Goal: Use online tool/utility: Utilize a website feature to perform a specific function

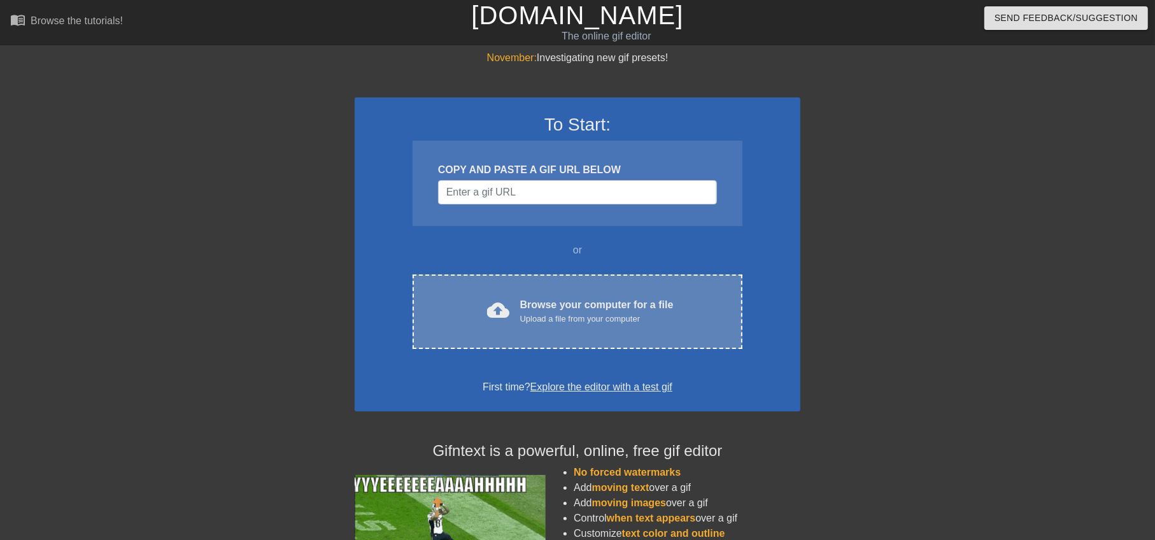
click at [533, 300] on div "Browse your computer for a file Upload a file from your computer" at bounding box center [596, 311] width 153 height 28
click at [510, 325] on div "cloud_upload Browse your computer for a file Upload a file from your computer" at bounding box center [577, 311] width 276 height 29
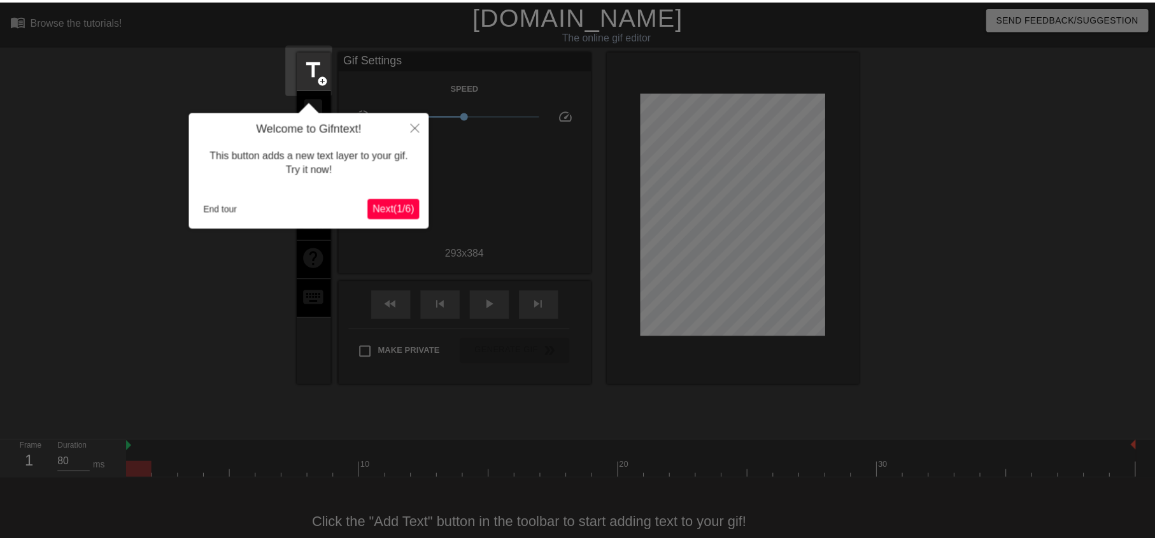
scroll to position [27, 0]
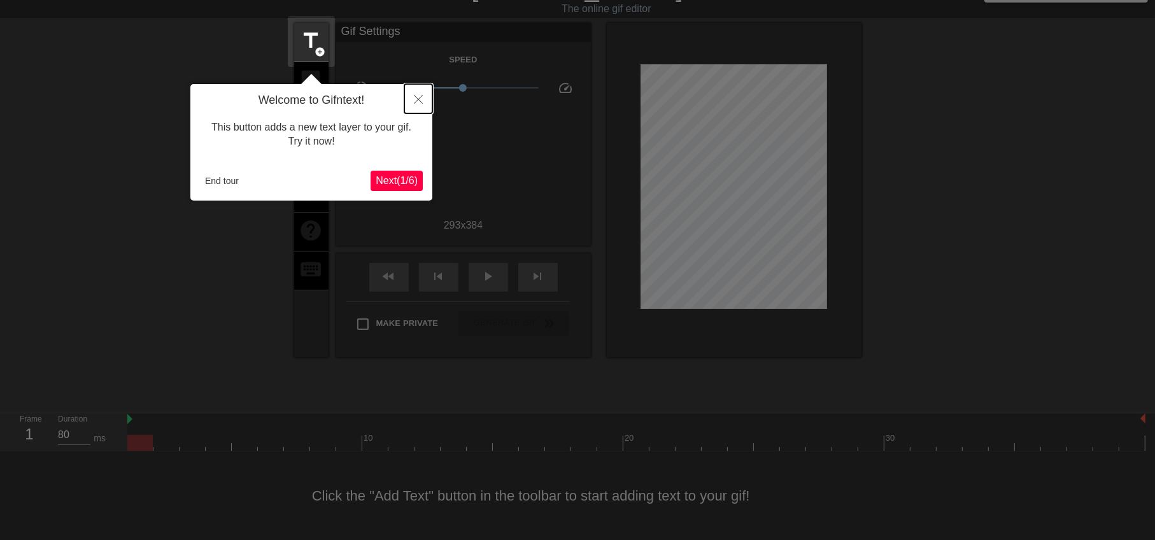
click at [418, 104] on button "Close" at bounding box center [418, 98] width 28 height 29
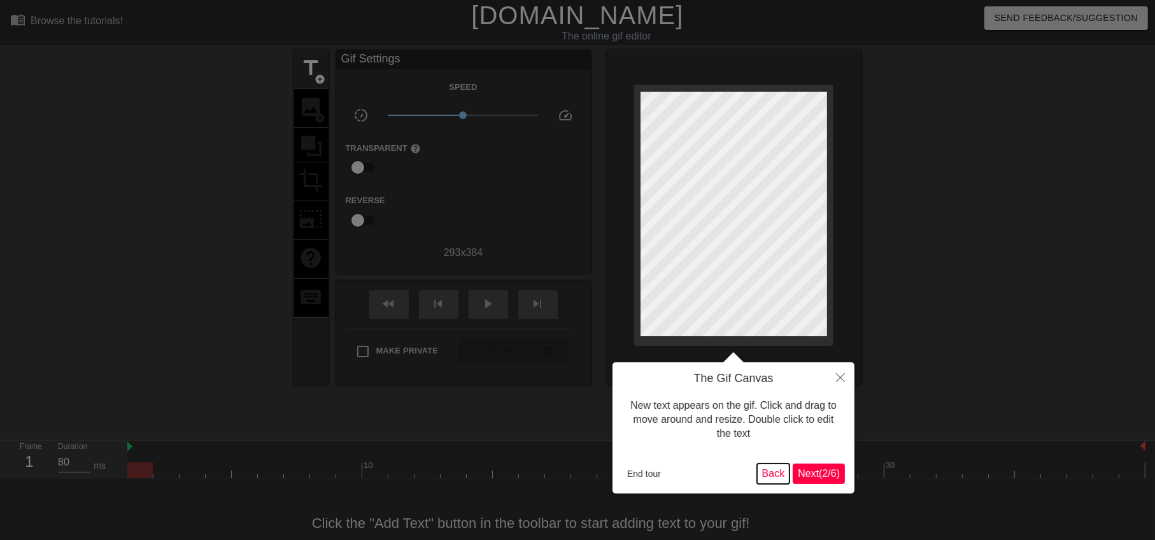
click at [764, 473] on button "Back" at bounding box center [773, 473] width 33 height 20
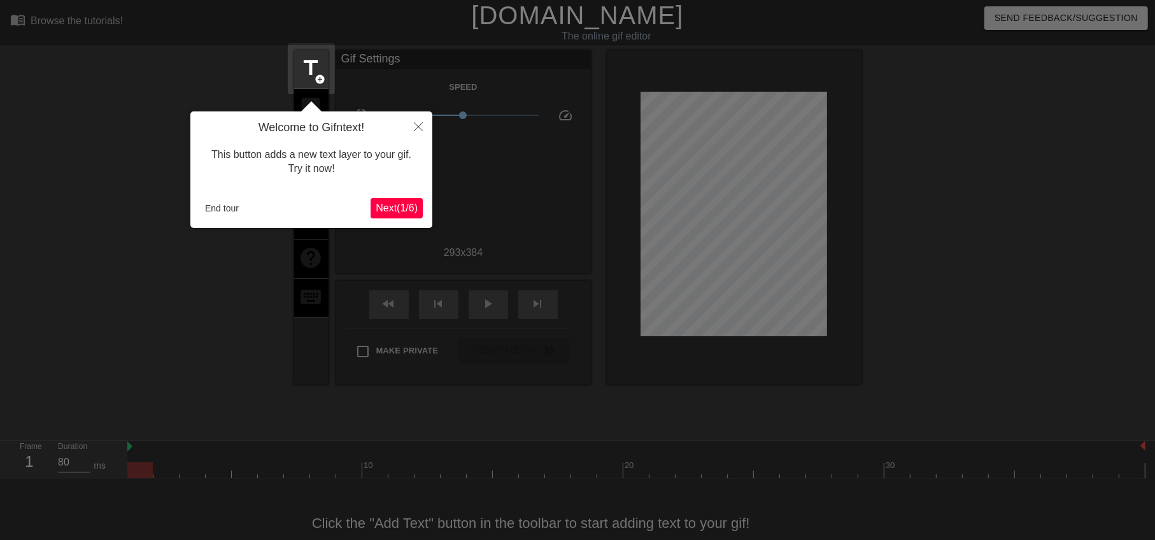
scroll to position [27, 0]
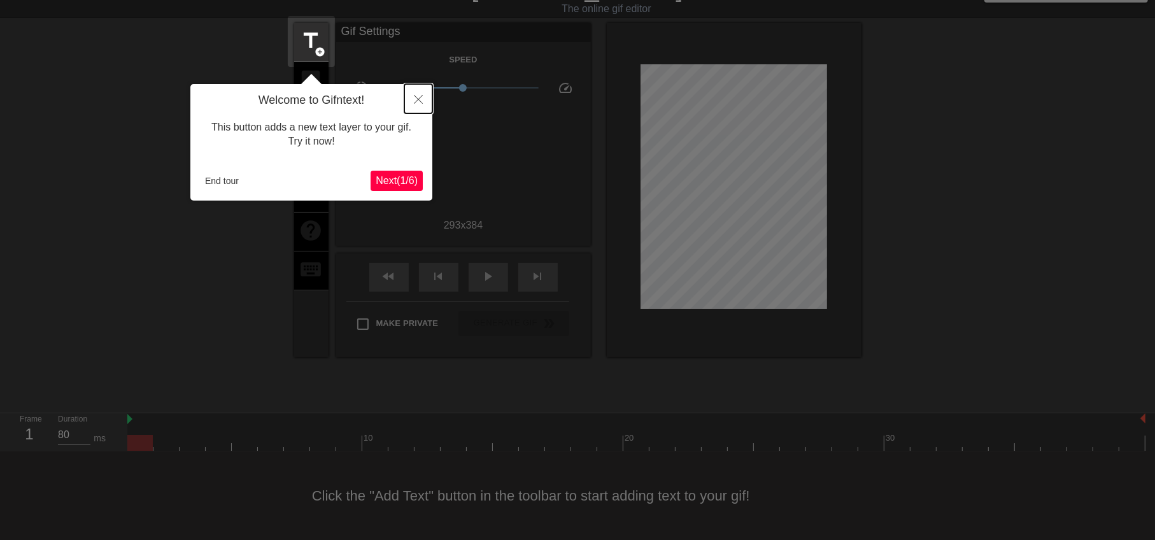
click at [426, 95] on button "Close" at bounding box center [418, 98] width 28 height 29
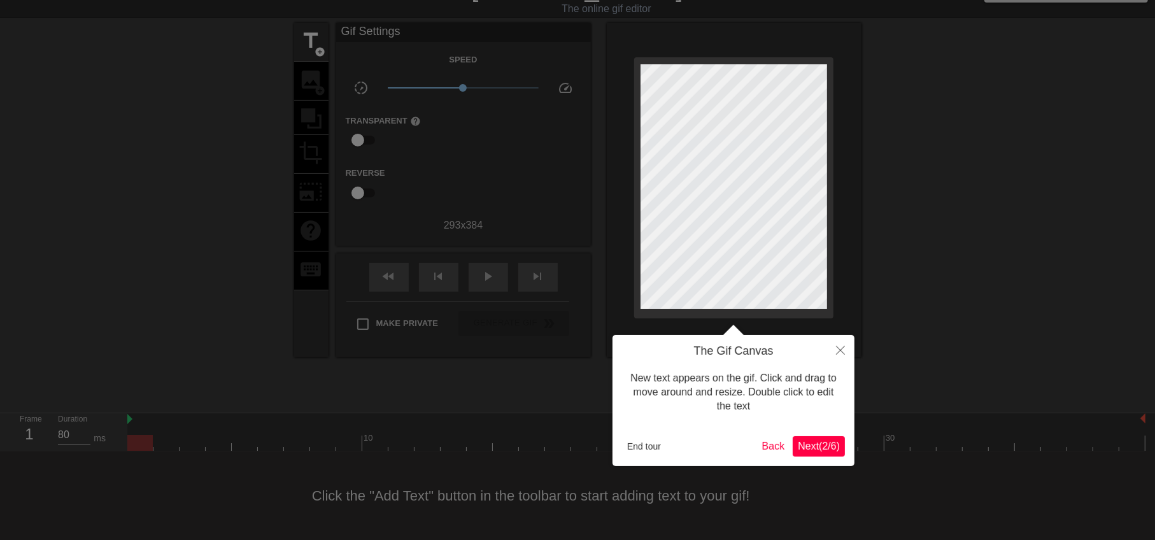
scroll to position [0, 0]
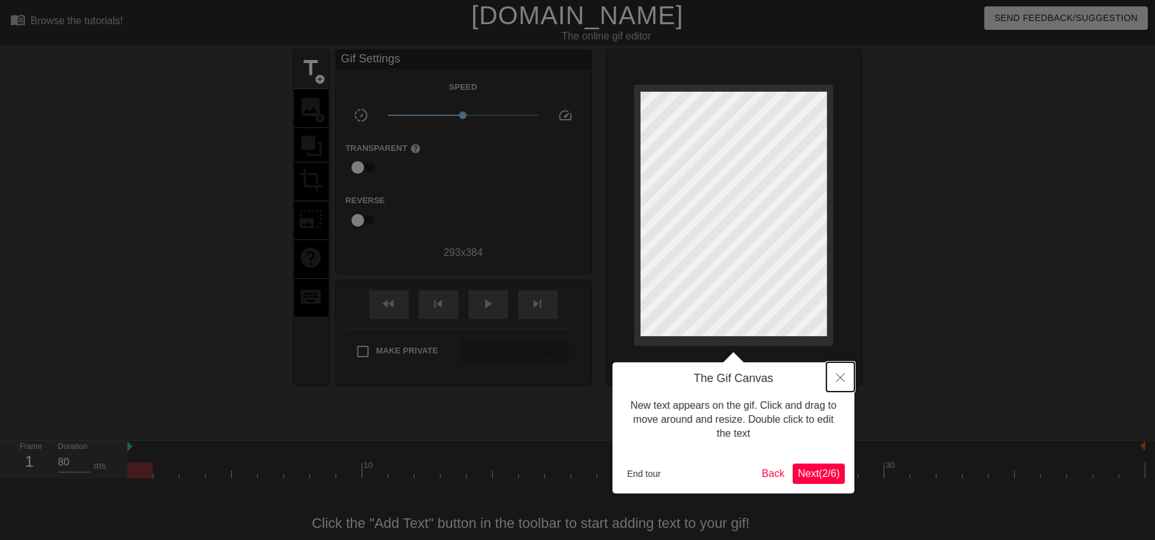
click at [844, 375] on icon "Close" at bounding box center [840, 377] width 9 height 9
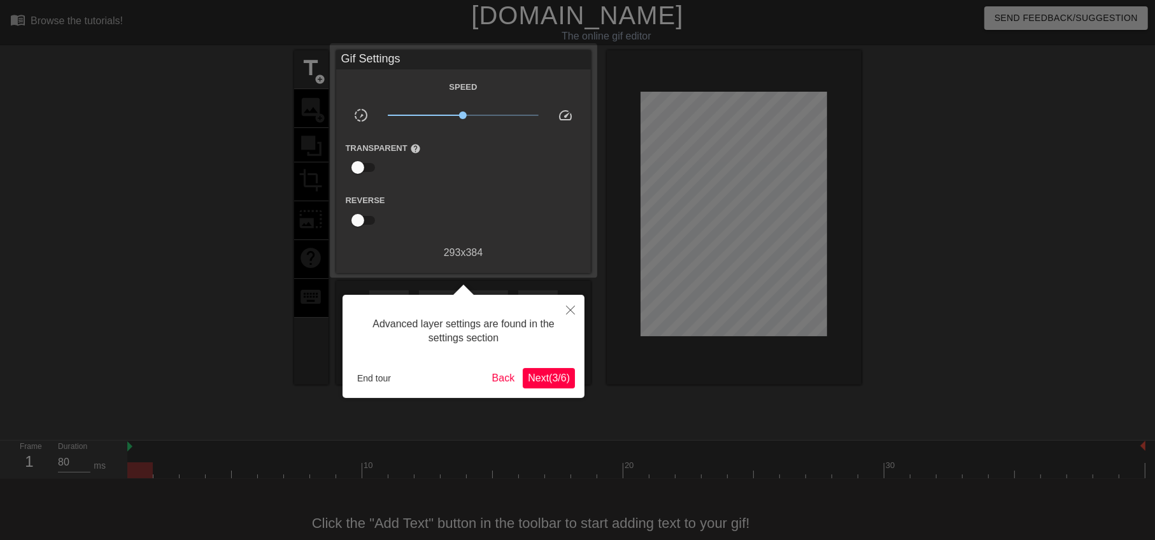
scroll to position [27, 0]
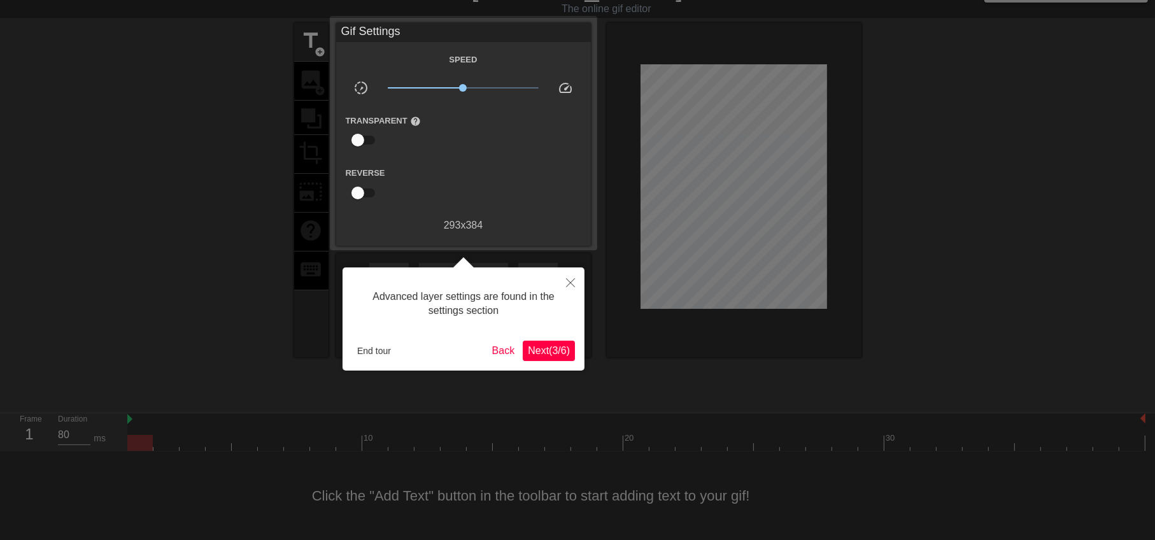
click at [557, 349] on span "Next ( 3 / 6 )" at bounding box center [549, 350] width 42 height 11
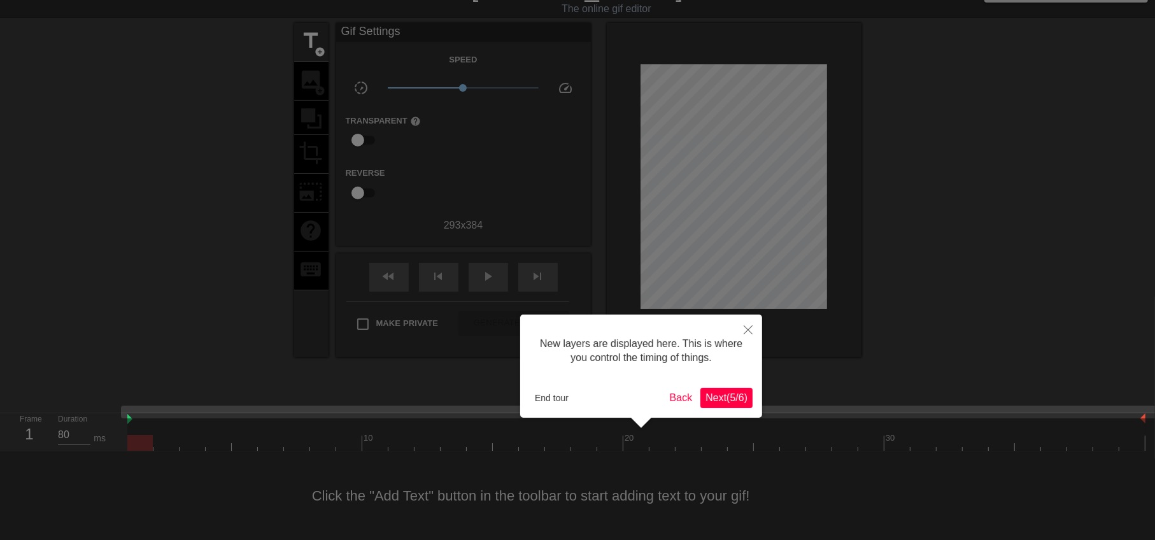
click at [316, 49] on div at bounding box center [577, 256] width 1155 height 567
click at [732, 392] on span "Next ( 5 / 6 )" at bounding box center [726, 397] width 42 height 11
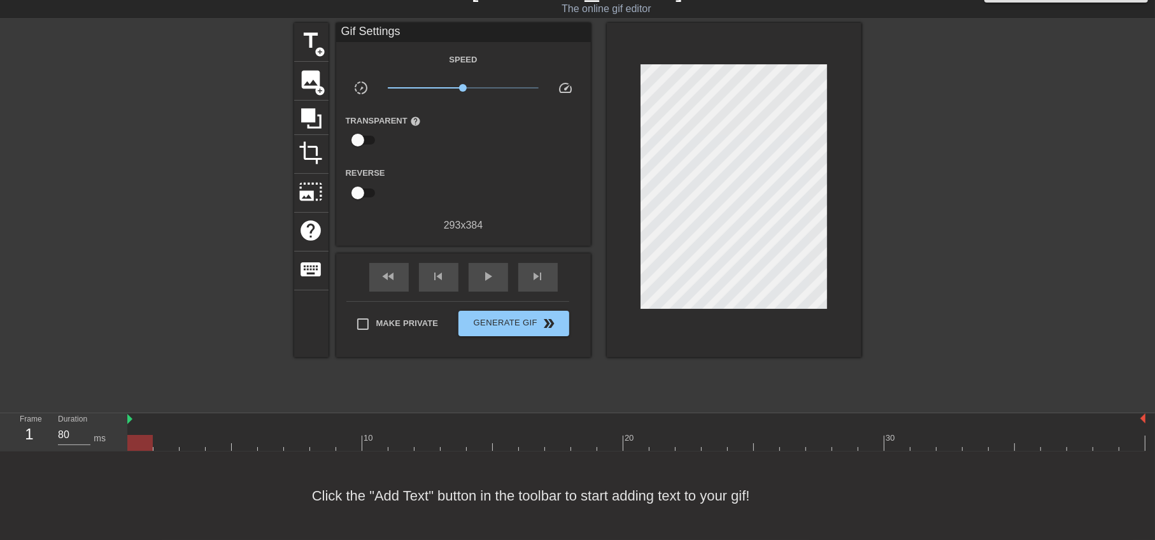
scroll to position [27, 0]
click at [313, 50] on span "title" at bounding box center [311, 41] width 24 height 24
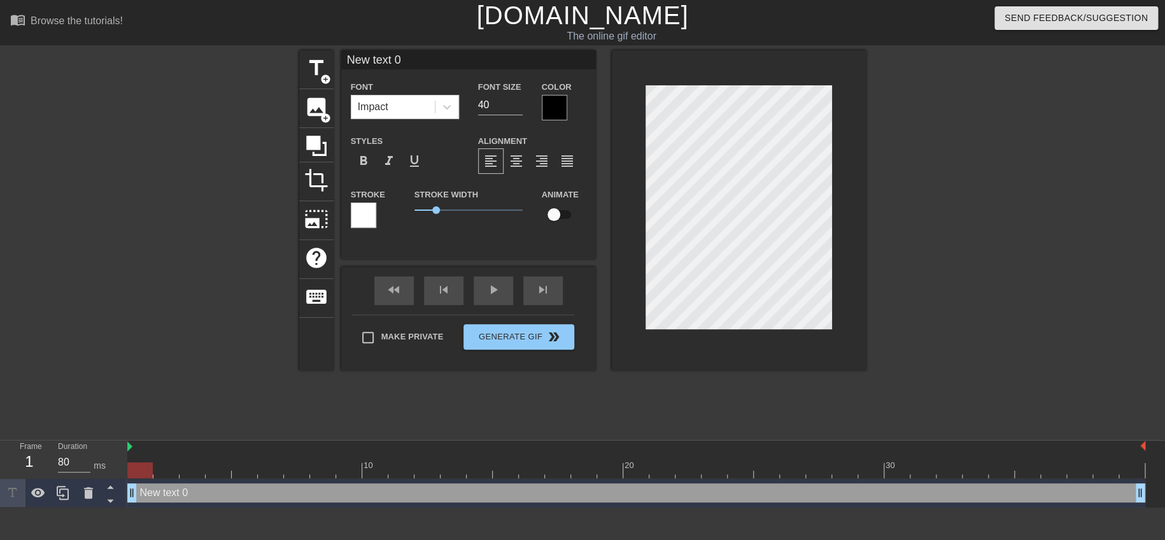
scroll to position [1, 1]
type input "ㄓ"
type textarea "ㄓ"
type input "ㄓㄨ"
type textarea "ㄓㄨ"
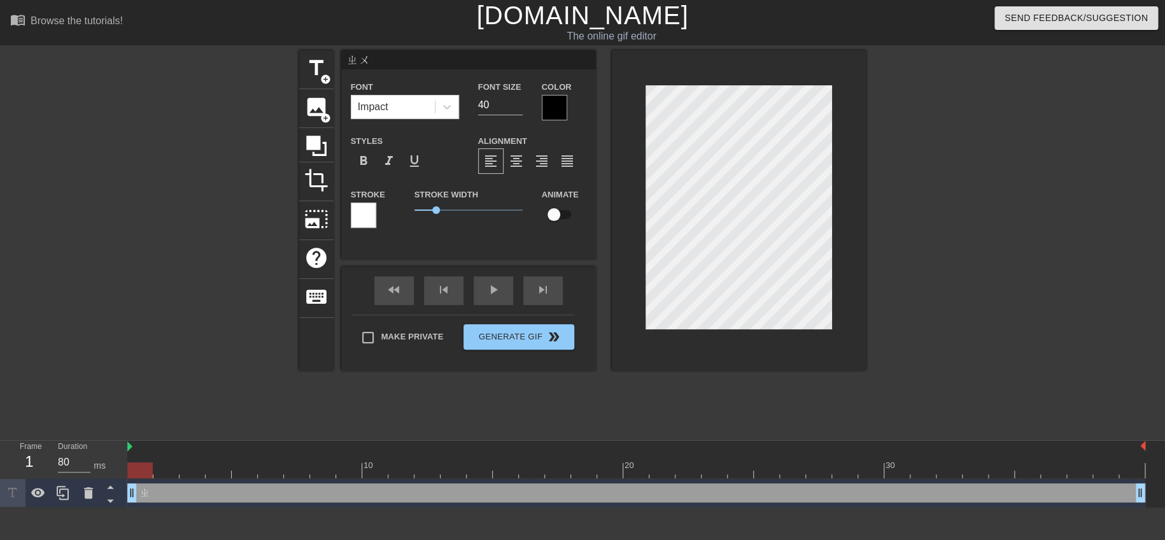
type input "主"
type textarea "主"
type input "主ㄌ"
type textarea "主ㄌ"
type input "主ㄌˋ"
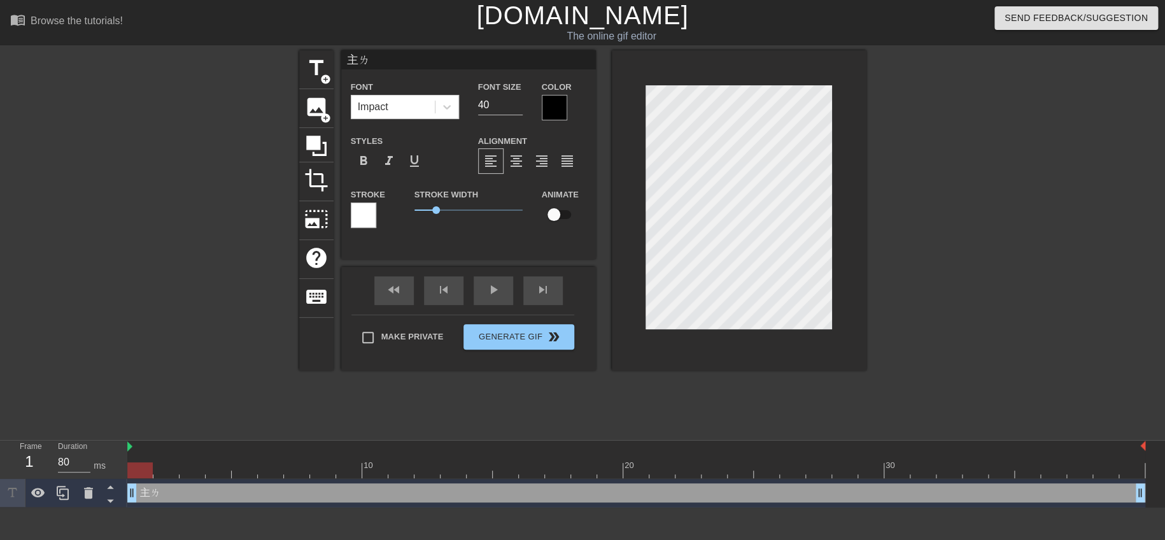
type textarea "主ㄌˋ"
type input "主ㄌㄧ"
type textarea "主ㄌㄧ"
type input "主力"
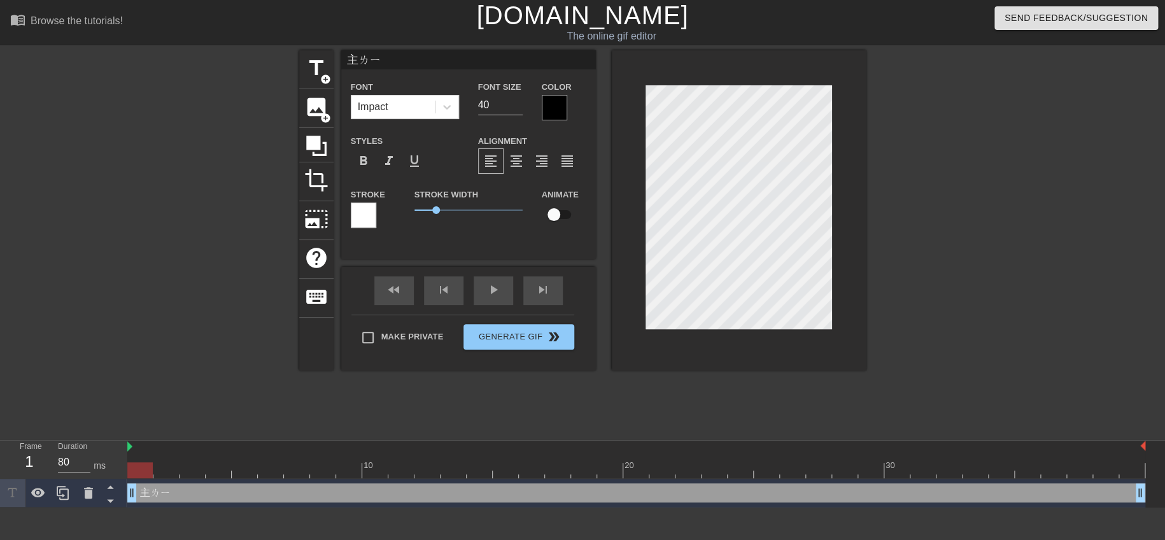
type textarea "主力"
type input "主"
type textarea "主"
type input "ㄉ"
type textarea "ㄉ"
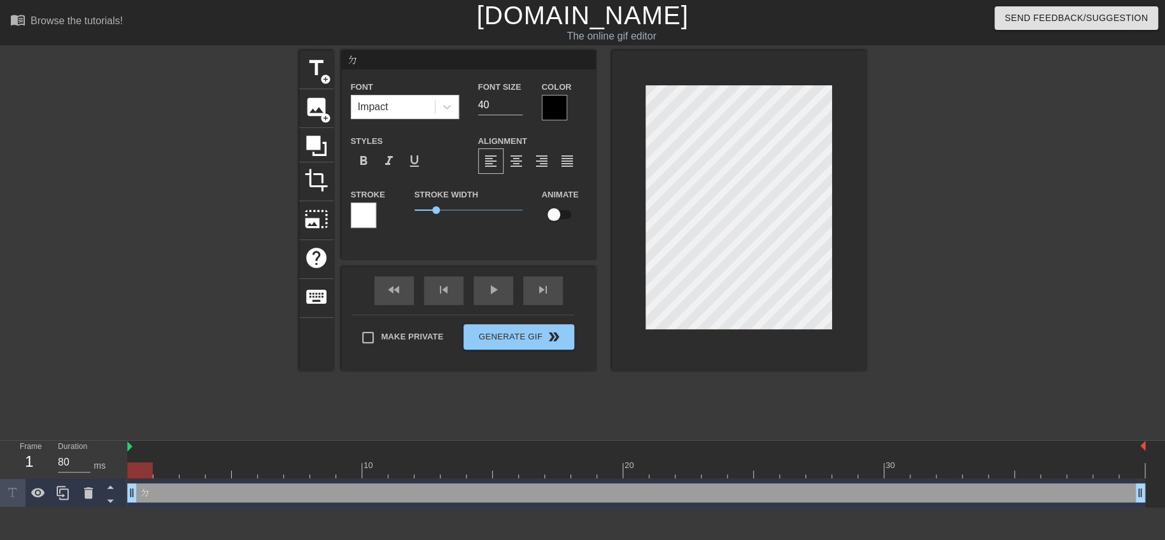
type input "ㄉㄠ"
type textarea "ㄉㄠ"
type input "倒"
type textarea "倒"
type input "倒ㄌ"
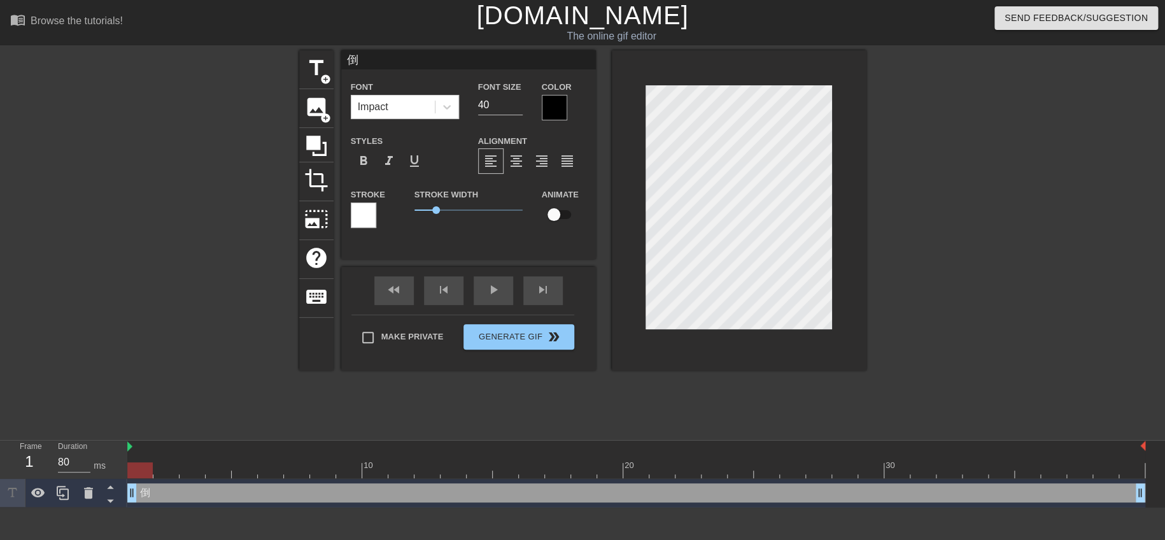
type textarea "倒ㄌ"
type input "倒ㄌㄜ"
type textarea "倒ㄌㄜ"
type input "倒樂"
type textarea "倒樂"
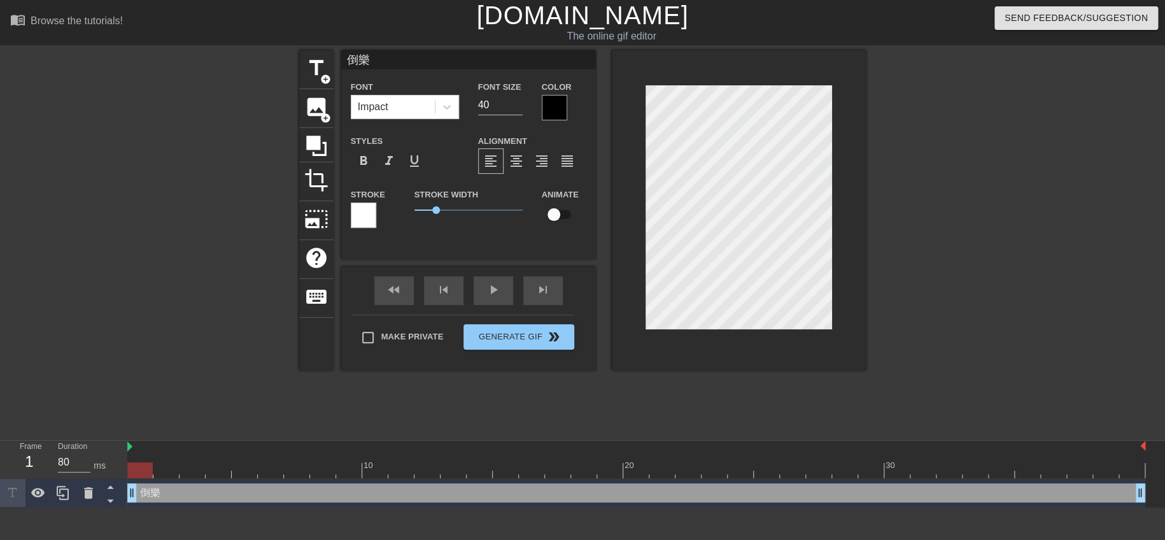
type input "倒樂ㄌ"
type textarea "倒樂ㄌ"
type input "倒樂"
type textarea "倒樂"
type input "倒"
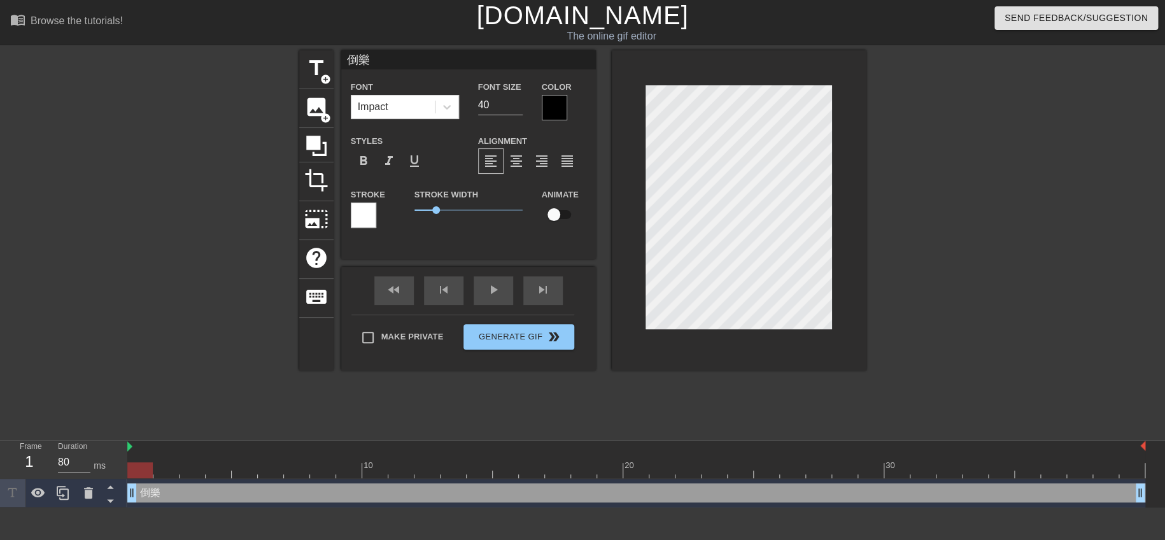
type textarea "倒"
type input "倒ㄌ"
type textarea "倒ㄌ"
type input "倒ㄌㄜ"
type textarea "倒ㄌㄜ"
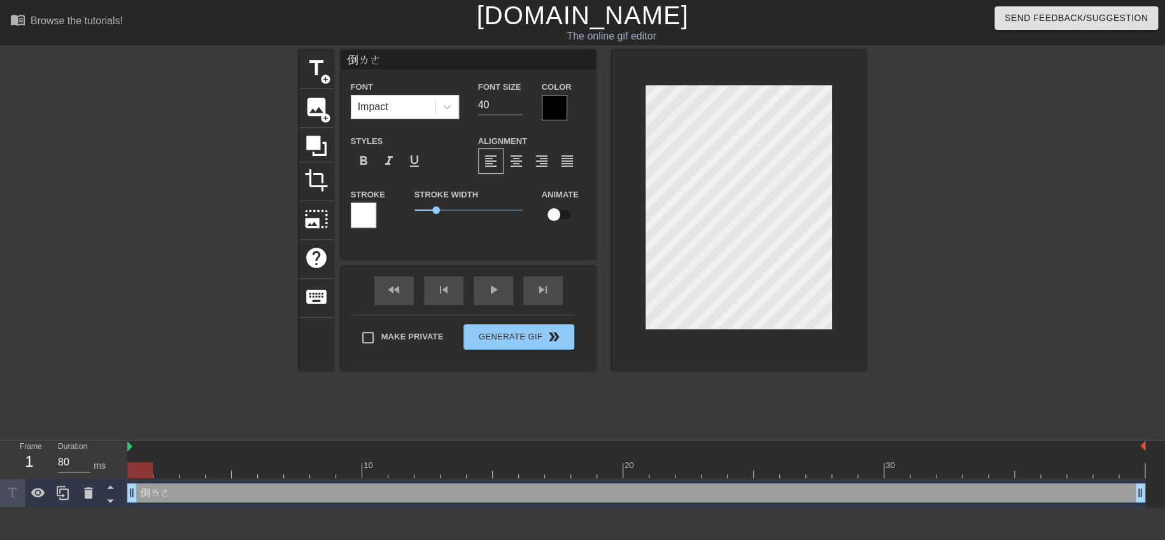
type input "倒樂"
type textarea "倒樂"
type input "倒樂ㄌ"
type textarea "倒樂ㄌ"
type input "倒樂"
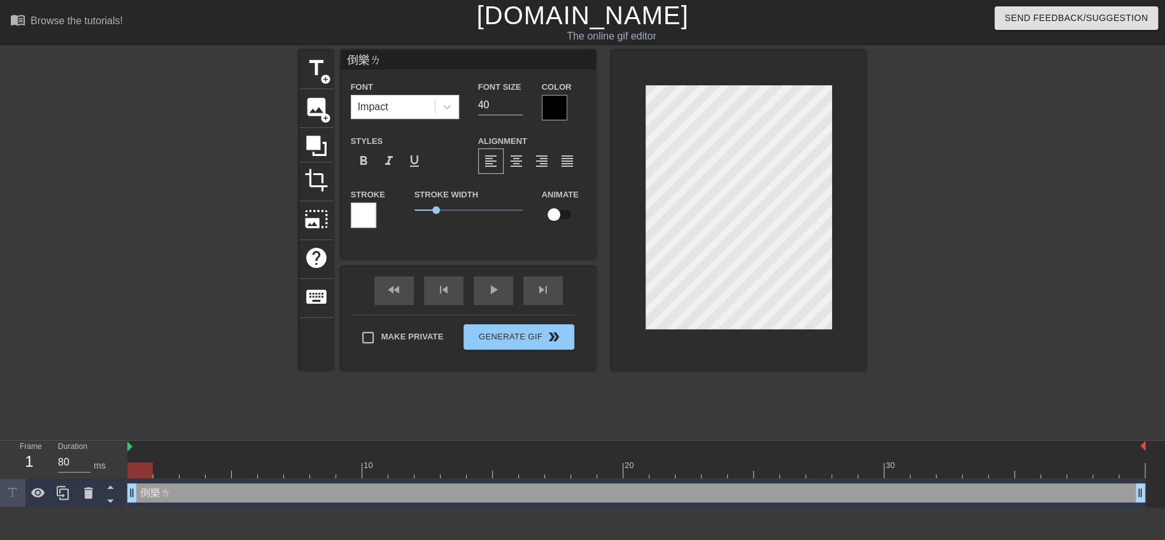
type textarea "倒樂"
type input "倒"
type textarea "倒"
type input "ㄎ"
type textarea "ㄎ"
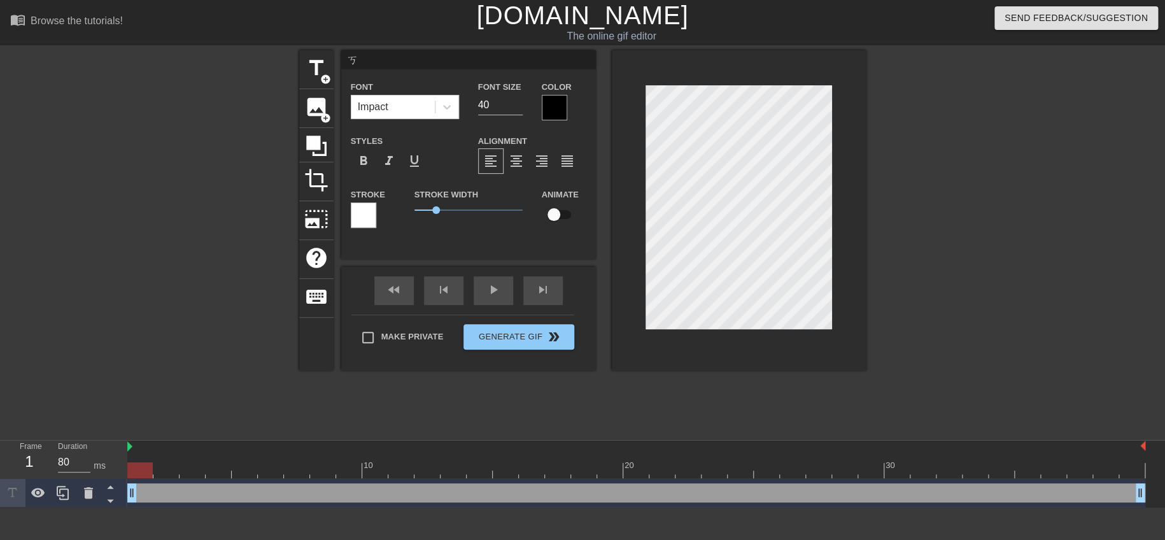
type input "ㄎㄨ"
type textarea "ㄎㄨ"
type input "ㄎㄨㄥ"
type textarea "ㄎㄨㄥ"
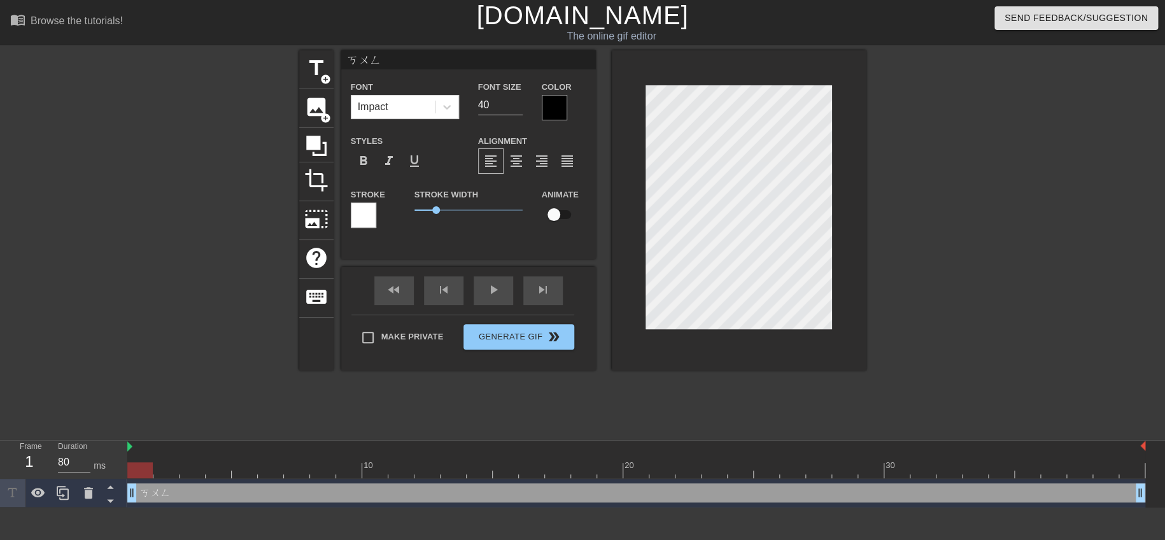
type input "空"
type textarea "空"
type input "空ㄐ"
type textarea "空ㄐ"
type input "空ㄐㄩ"
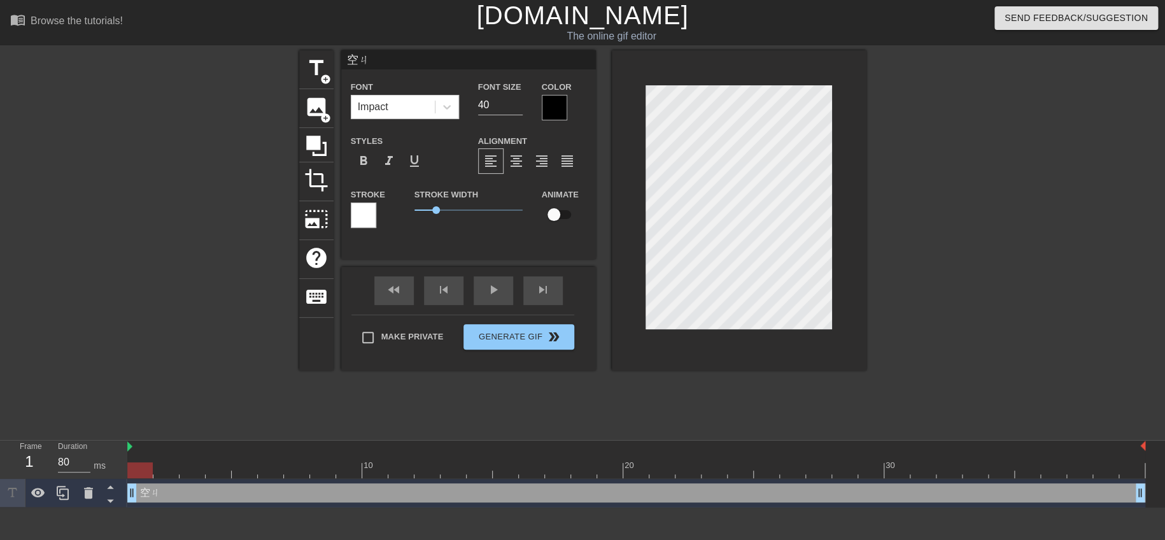
type textarea "空ㄐㄩ"
type input "空ㄐㄩㄣ"
type textarea "空ㄐㄩㄣ"
type input "空軍"
type textarea "空軍"
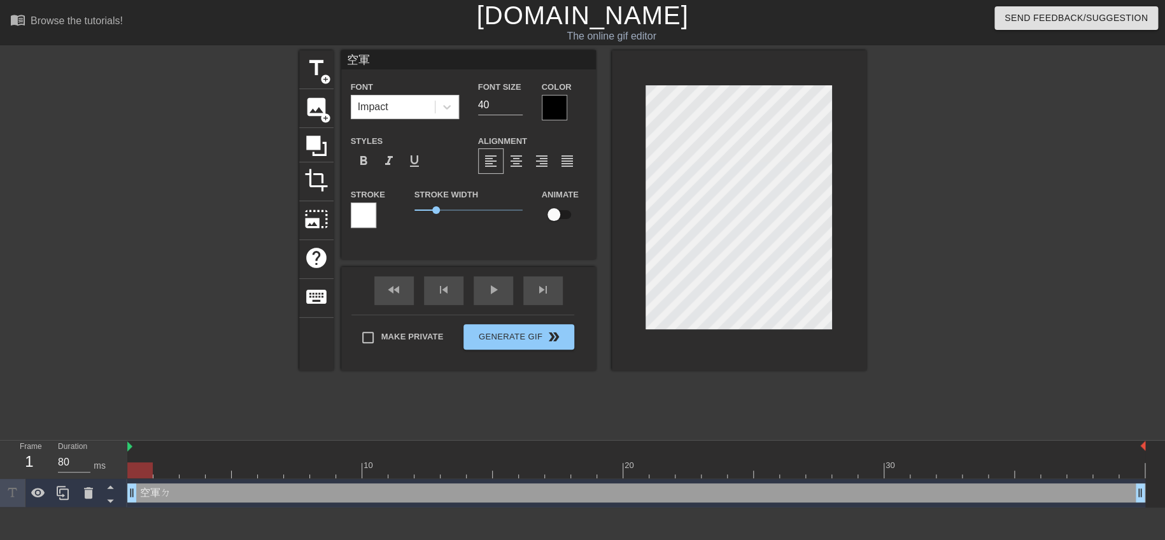
type input "空軍ㄉ"
type textarea "空軍ㄉ"
type input "空軍"
type textarea "空軍"
click at [549, 105] on div at bounding box center [554, 107] width 25 height 25
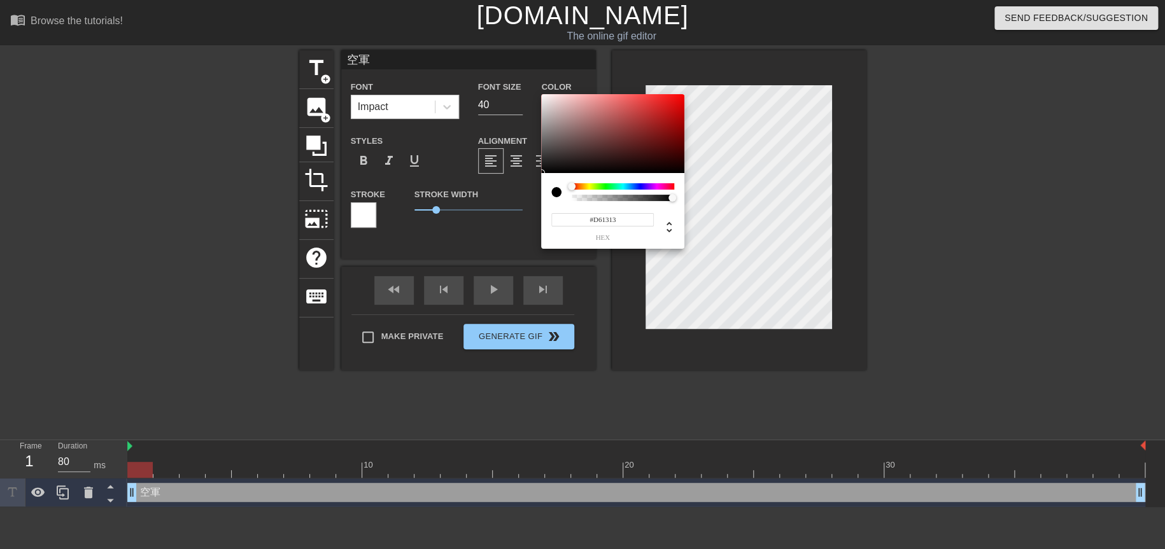
click at [671, 107] on div at bounding box center [612, 133] width 143 height 79
click at [671, 107] on div at bounding box center [672, 107] width 8 height 8
type input "#D6134F"
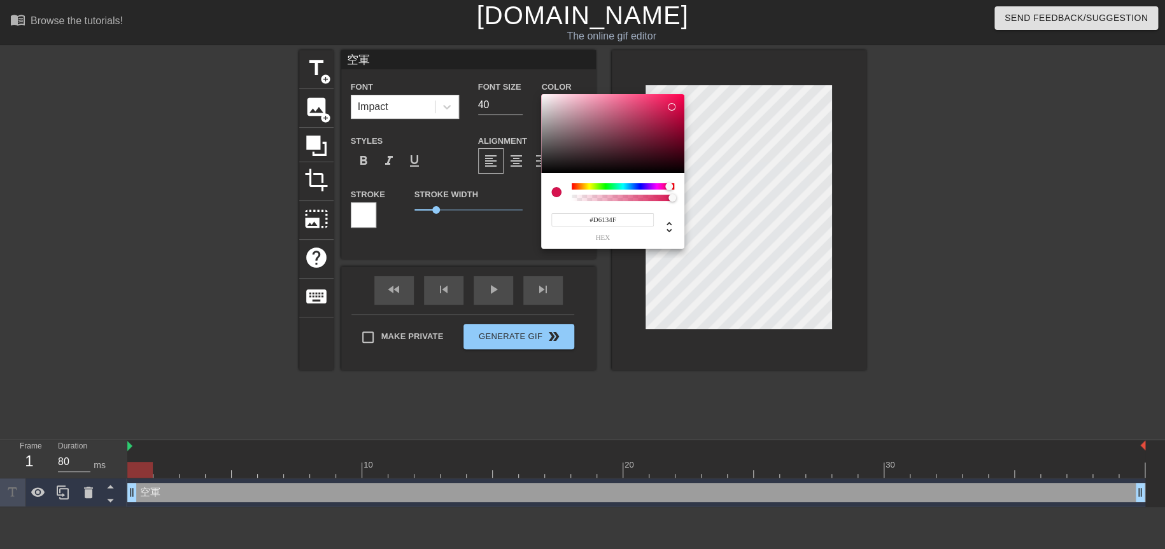
click at [669, 184] on div at bounding box center [623, 186] width 102 height 6
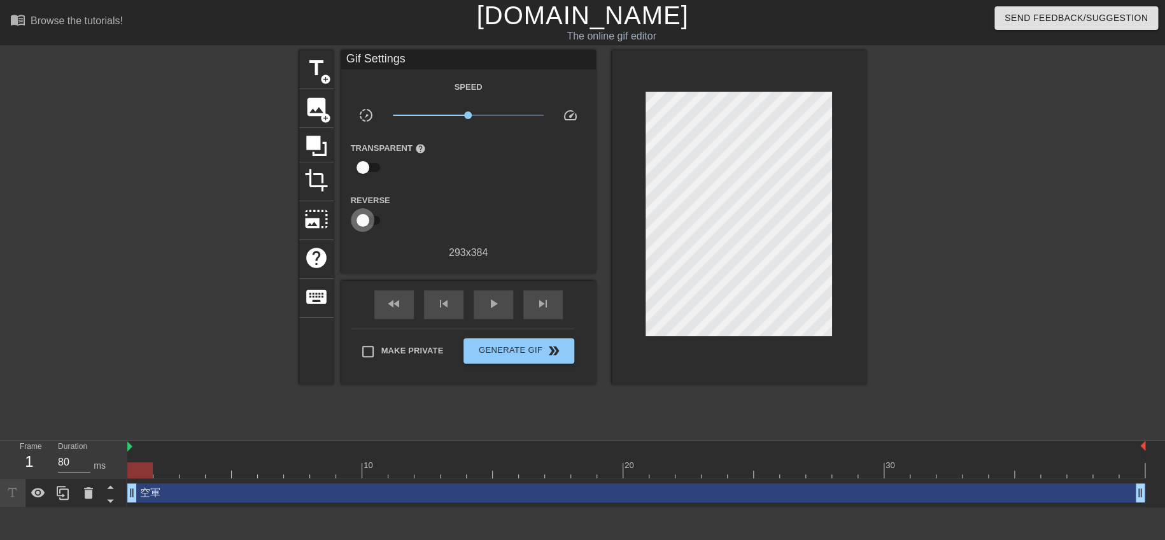
click at [363, 218] on input "checkbox" at bounding box center [363, 220] width 73 height 24
drag, startPoint x: 377, startPoint y: 218, endPoint x: 353, endPoint y: 218, distance: 24.2
click at [351, 218] on input "checkbox" at bounding box center [375, 220] width 73 height 24
checkbox input "false"
click at [366, 165] on input "checkbox" at bounding box center [363, 167] width 73 height 24
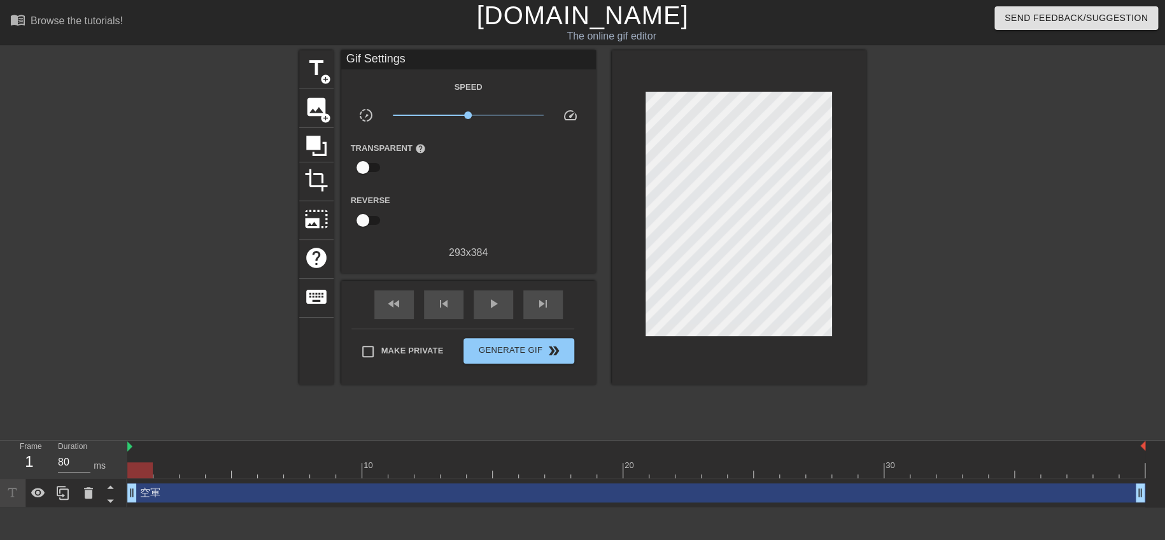
checkbox input "true"
drag, startPoint x: 373, startPoint y: 165, endPoint x: 344, endPoint y: 164, distance: 29.3
click at [344, 164] on div "Transparent help" at bounding box center [394, 160] width 106 height 41
click at [475, 161] on div at bounding box center [468, 167] width 25 height 25
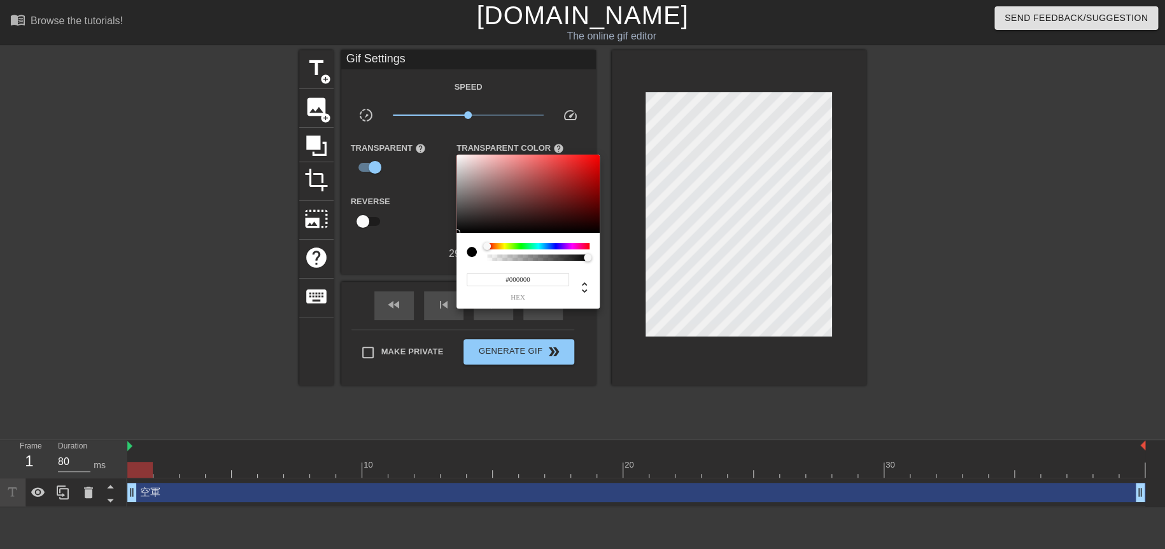
click at [582, 248] on div at bounding box center [538, 246] width 102 height 6
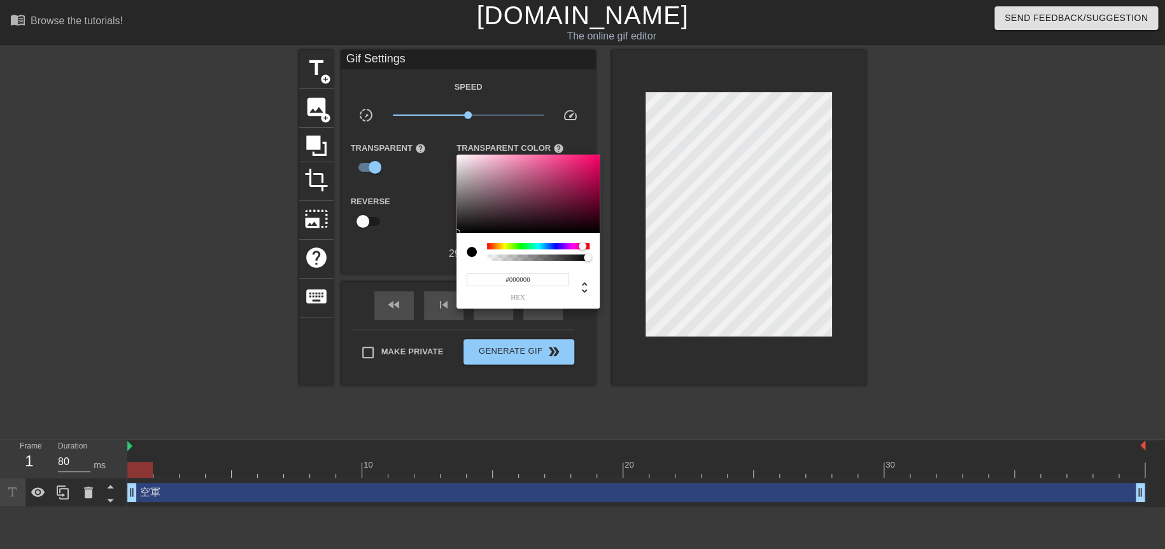
type input "0"
click at [568, 255] on div at bounding box center [538, 258] width 99 height 6
type input "0.43"
drag, startPoint x: 566, startPoint y: 257, endPoint x: 531, endPoint y: 258, distance: 35.6
click at [531, 258] on div at bounding box center [532, 258] width 8 height 8
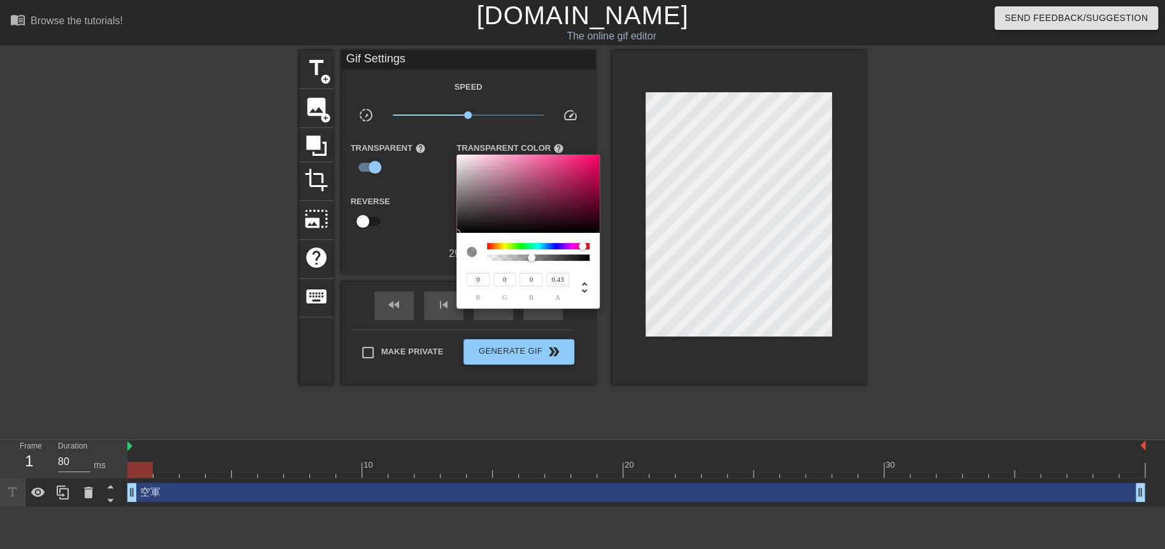
drag, startPoint x: 738, startPoint y: 217, endPoint x: 725, endPoint y: 246, distance: 31.9
click at [725, 246] on div at bounding box center [582, 274] width 1165 height 549
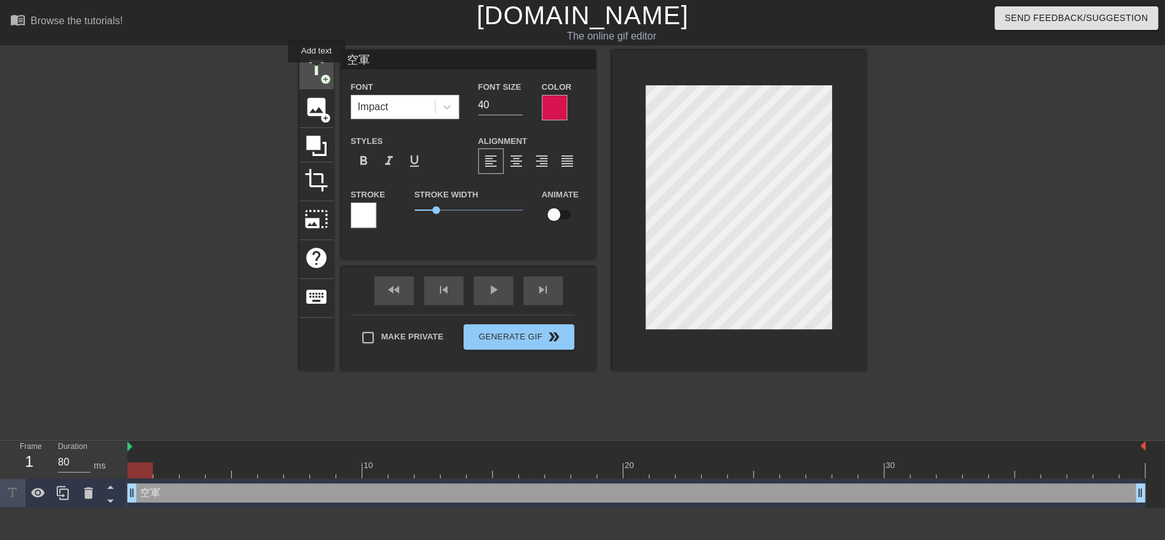
click at [316, 71] on span "title" at bounding box center [316, 68] width 24 height 24
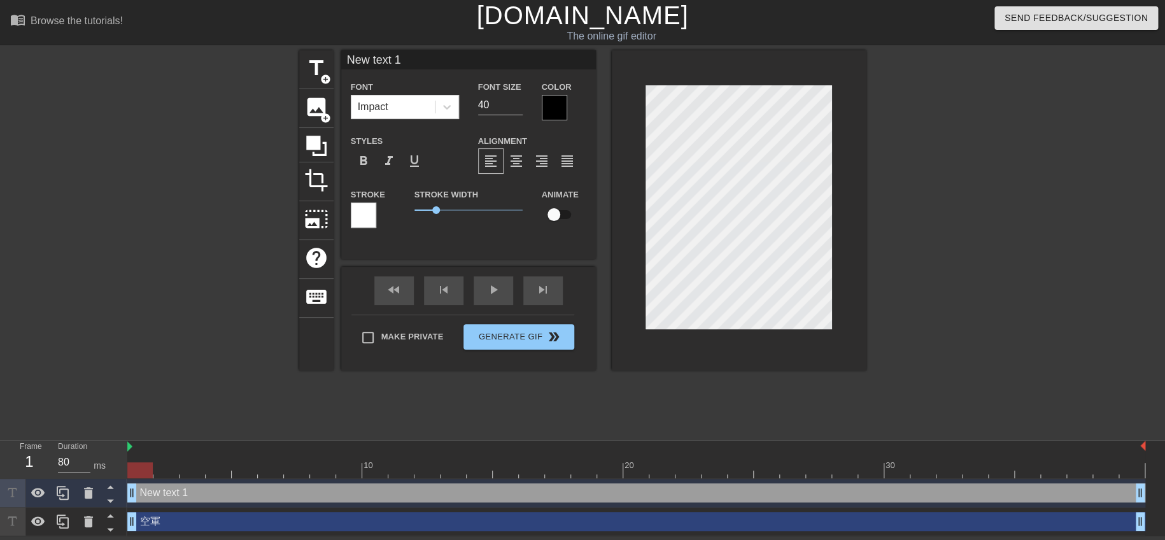
scroll to position [1, 3]
click at [860, 227] on div at bounding box center [739, 210] width 255 height 320
type input "P"
type textarea "P"
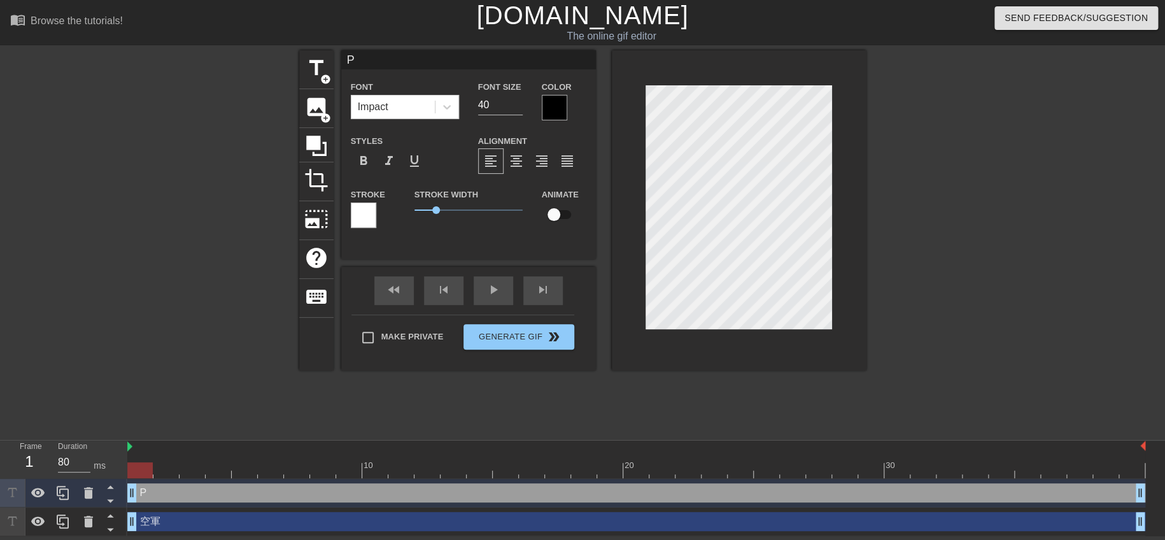
type input "Pㄧ"
type textarea "Pㄧ"
type input "Pㄔㄧ"
type textarea "P"
type input "Pu"
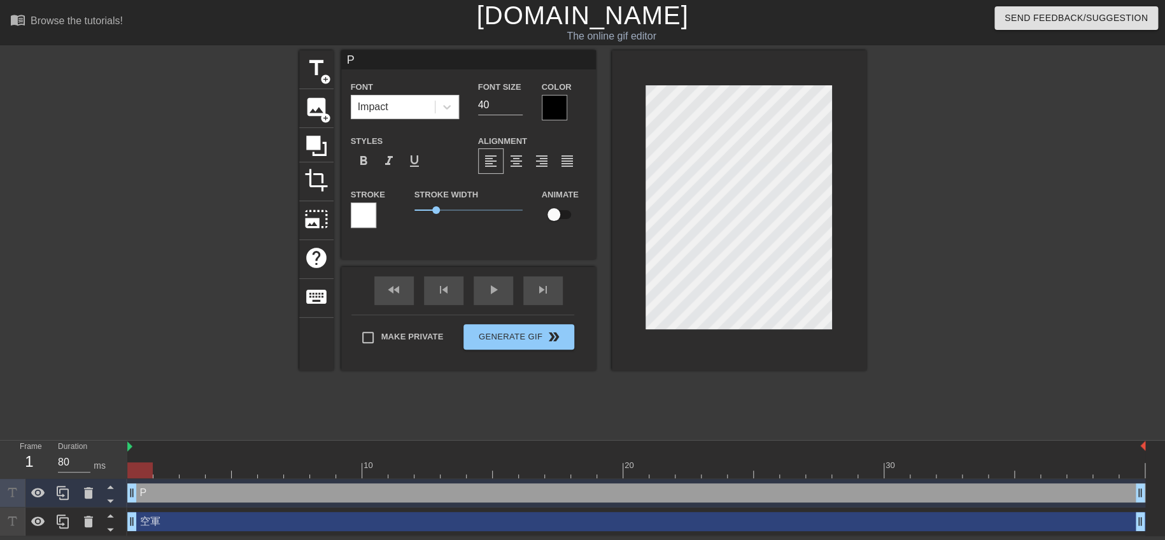
type textarea "Pu"
type input "Put"
type textarea "Put"
click at [558, 106] on div at bounding box center [554, 107] width 25 height 25
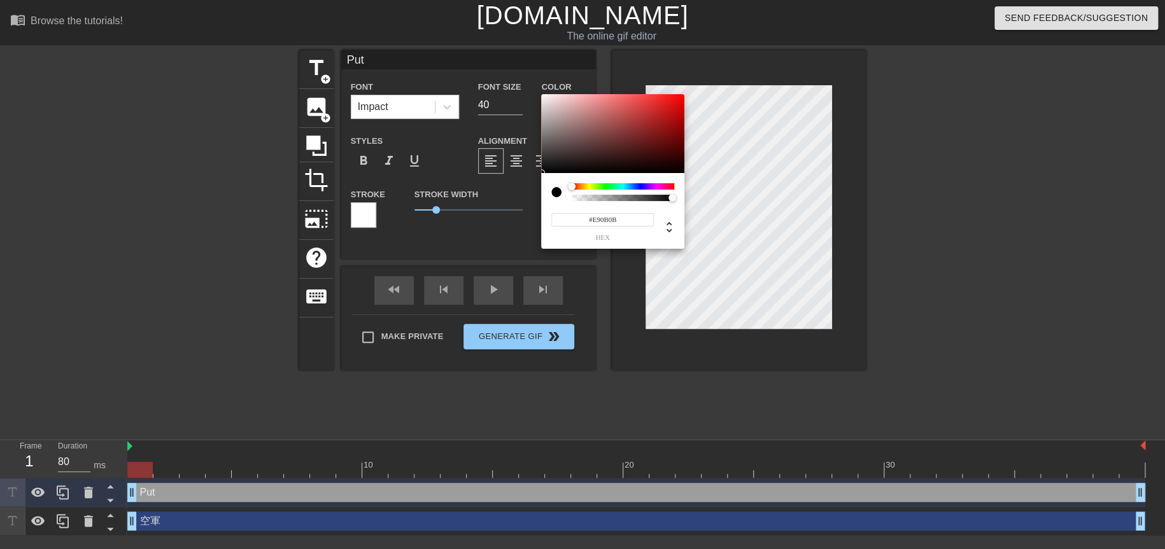
click at [678, 101] on div at bounding box center [612, 133] width 143 height 79
type input "#E90D0D"
click at [677, 101] on div at bounding box center [678, 101] width 8 height 8
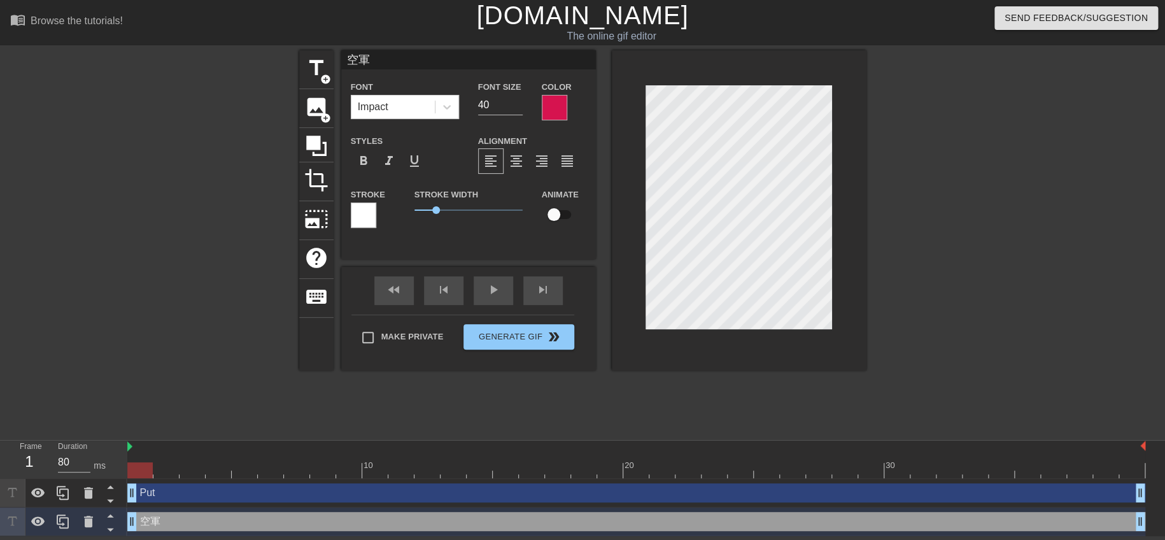
type input "P"
type textarea "P"
type input "Pu"
type textarea "Pu"
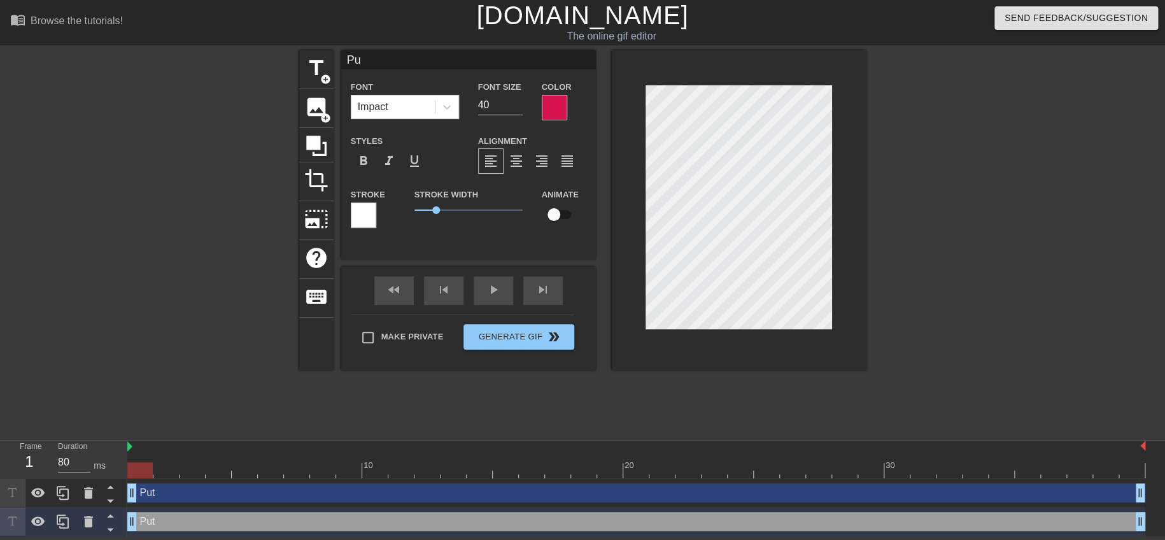
type input "Put"
type textarea "Put"
click at [642, 355] on div at bounding box center [739, 210] width 255 height 320
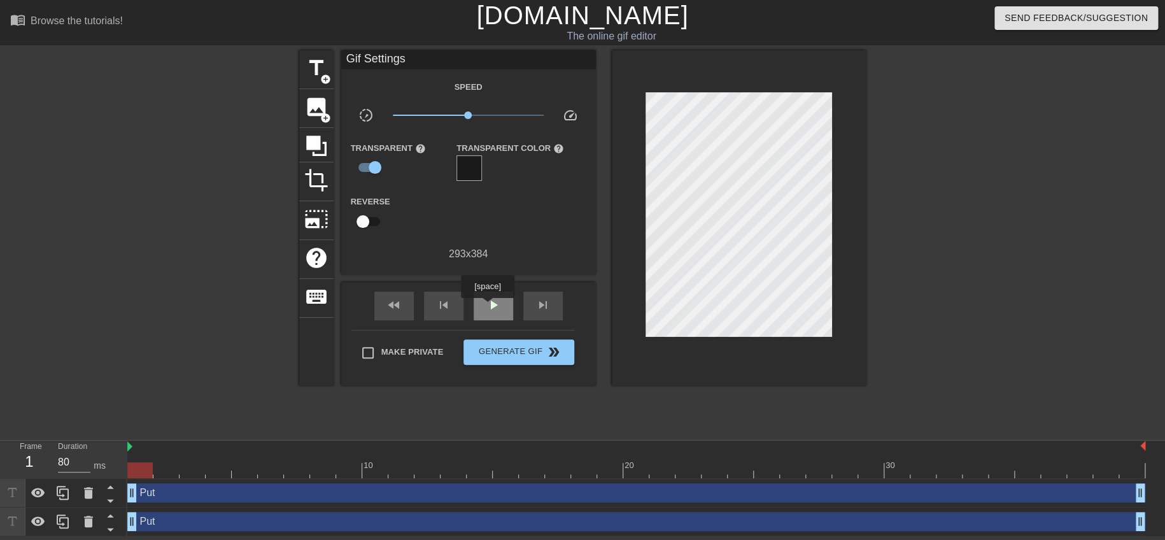
click at [487, 307] on span "play_arrow" at bounding box center [493, 304] width 15 height 15
click at [495, 349] on span "Generate Gif double_arrow" at bounding box center [518, 351] width 100 height 15
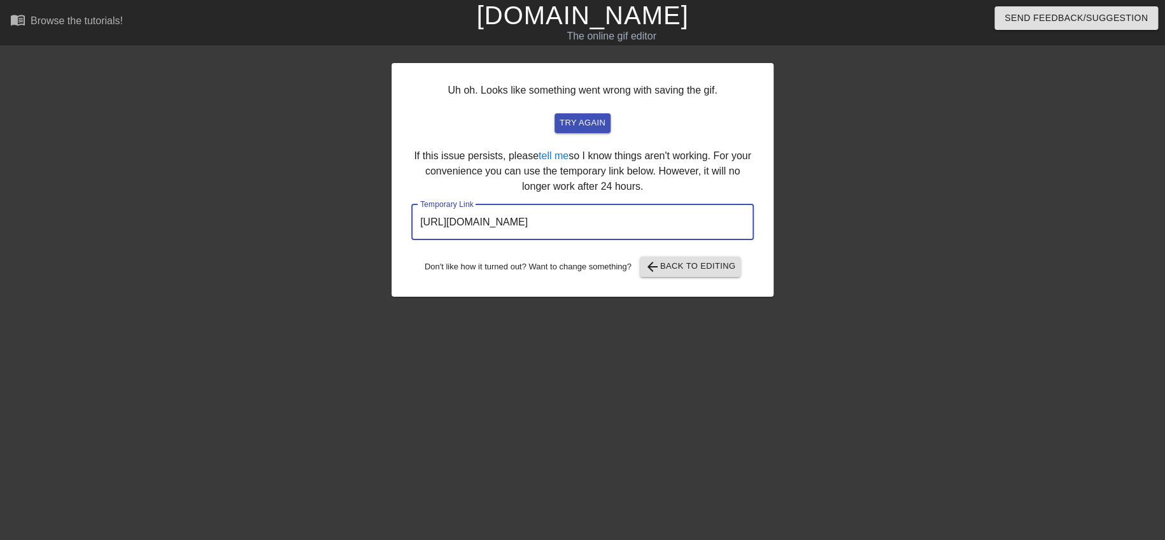
drag, startPoint x: 692, startPoint y: 217, endPoint x: 340, endPoint y: 225, distance: 352.7
click at [340, 225] on div "Uh oh. Looks like something went wrong with saving the gif. try again If this i…" at bounding box center [582, 241] width 1165 height 382
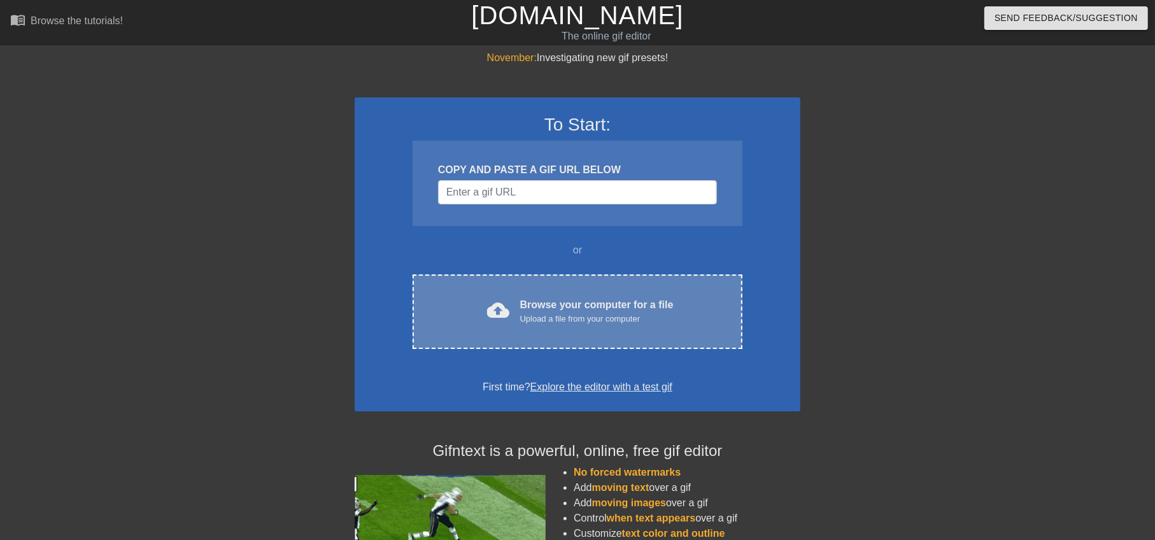
click at [514, 316] on div "cloud_upload Browse your computer for a file Upload a file from your computer" at bounding box center [577, 311] width 276 height 29
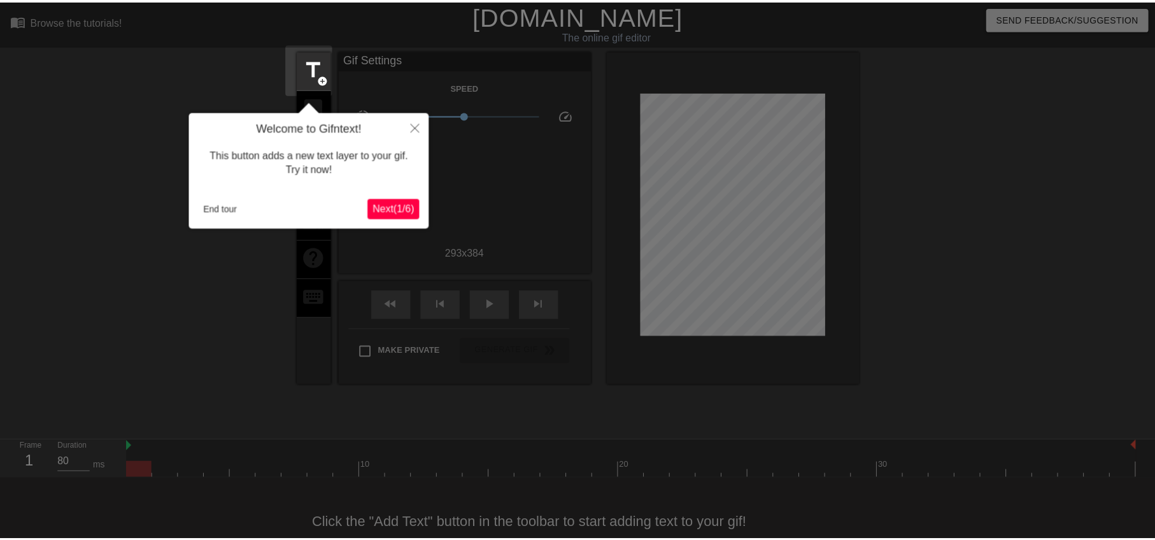
scroll to position [27, 0]
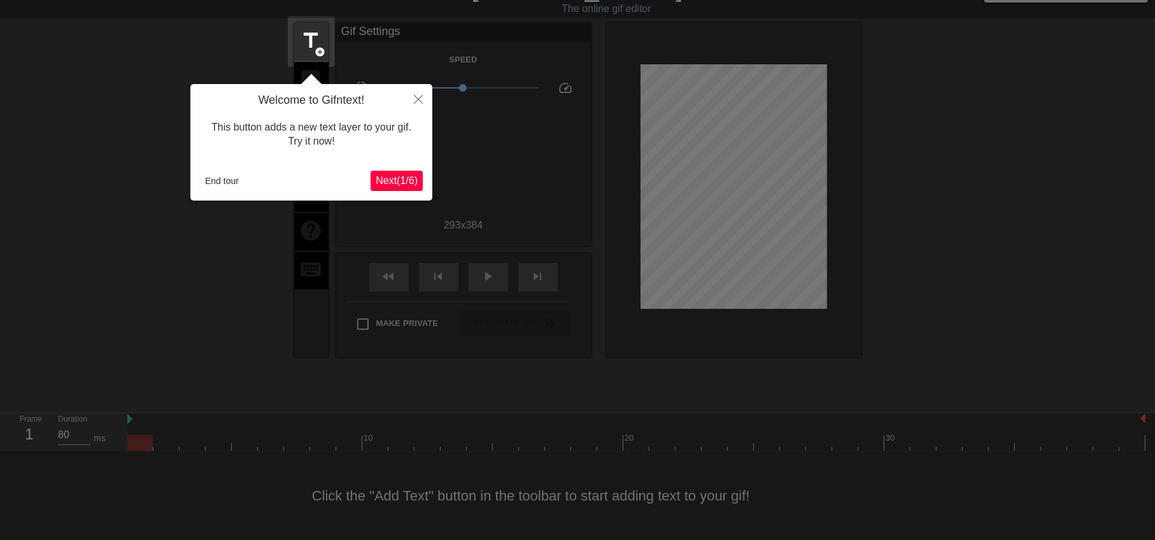
click at [376, 180] on span "Next ( 1 / 6 )" at bounding box center [397, 180] width 42 height 11
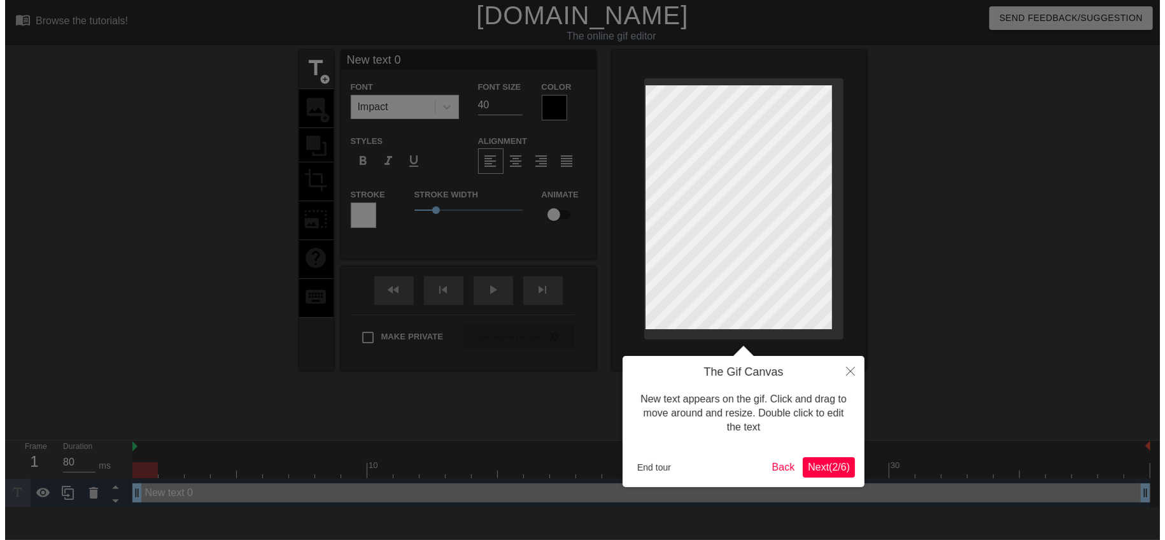
scroll to position [0, 0]
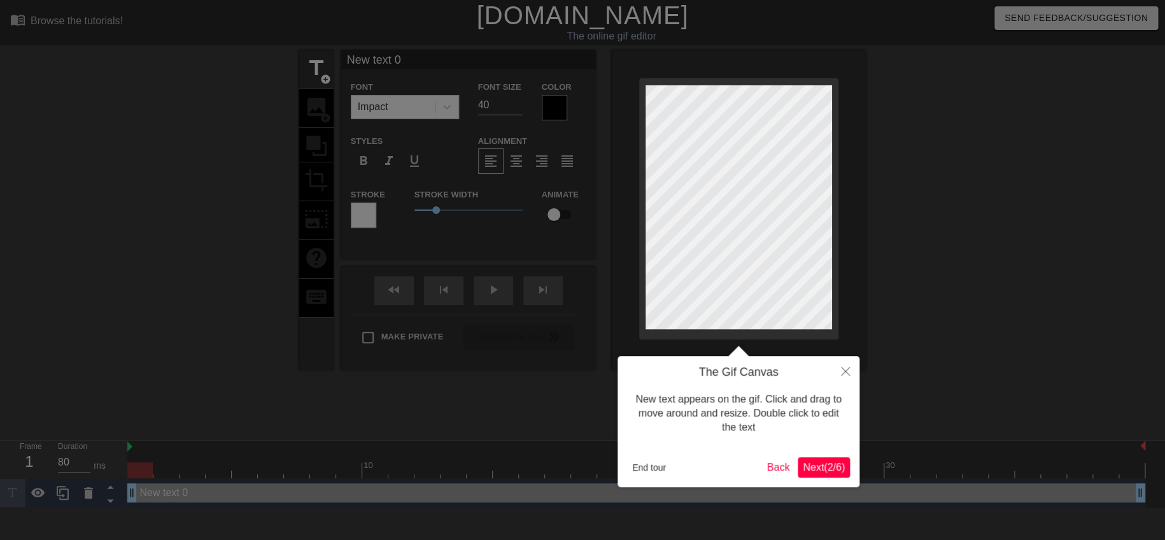
click at [822, 469] on span "Next ( 2 / 6 )" at bounding box center [824, 466] width 42 height 11
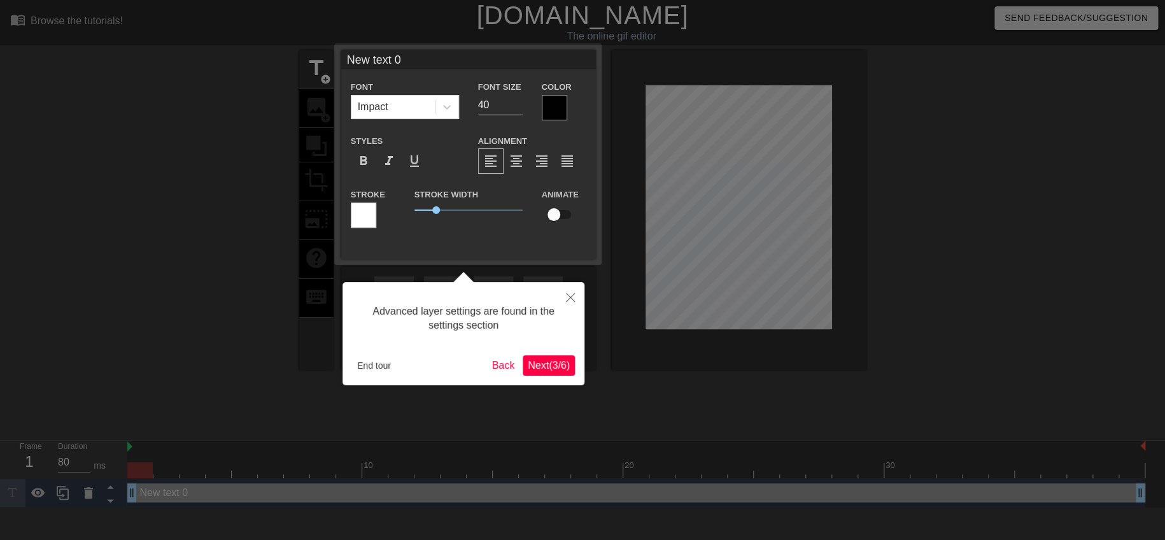
click at [556, 367] on span "Next ( 3 / 6 )" at bounding box center [549, 365] width 42 height 11
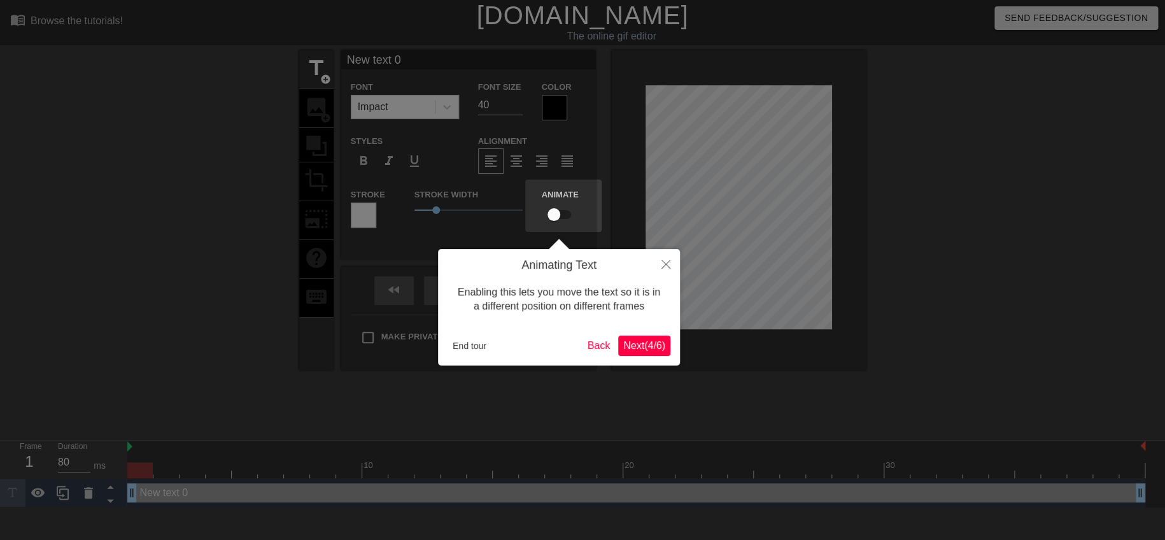
click at [645, 355] on button "Next ( 4 / 6 )" at bounding box center [644, 345] width 52 height 20
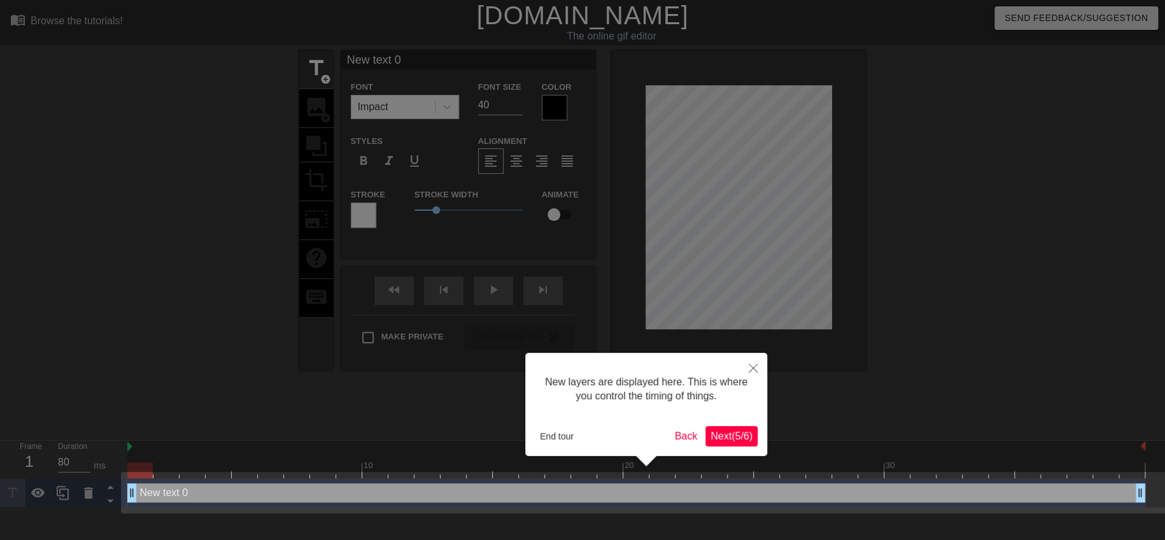
click at [721, 446] on div "New layers are displayed here. This is where you control the timing of things. …" at bounding box center [646, 404] width 242 height 103
click at [727, 436] on span "Next ( 5 / 6 )" at bounding box center [731, 435] width 42 height 11
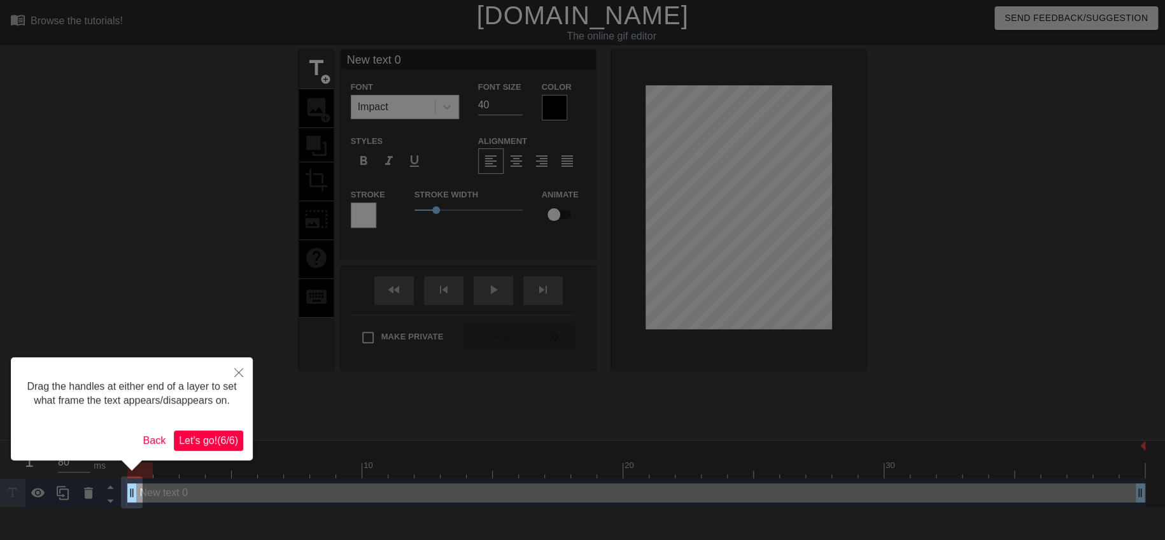
click at [210, 438] on span "Let's go! ( 6 / 6 )" at bounding box center [208, 440] width 59 height 11
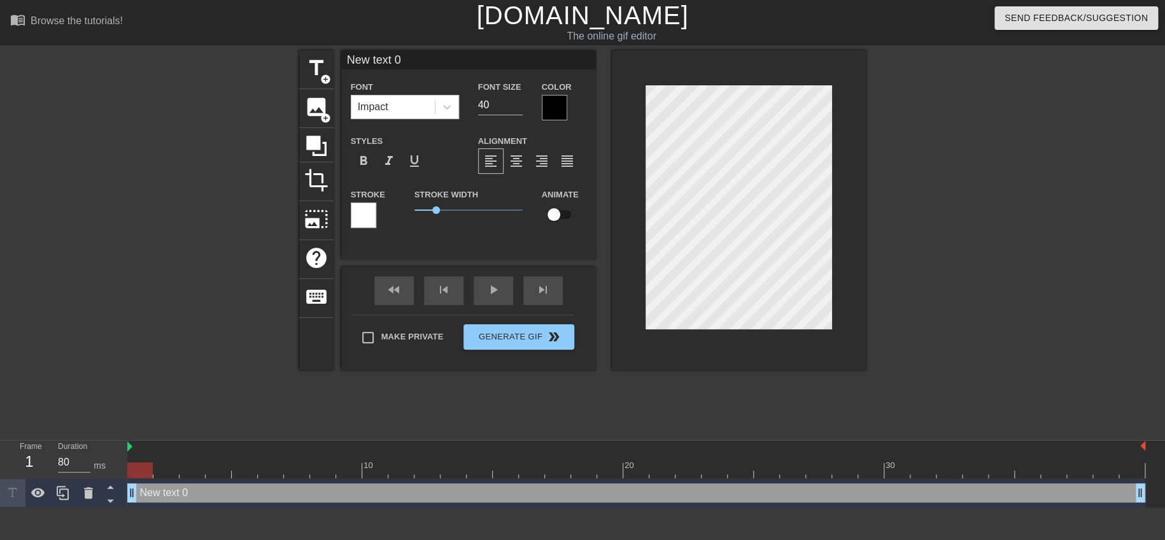
scroll to position [1, 2]
type input "New 0"
type textarea "New 0"
type input "New 0"
type textarea "New 0"
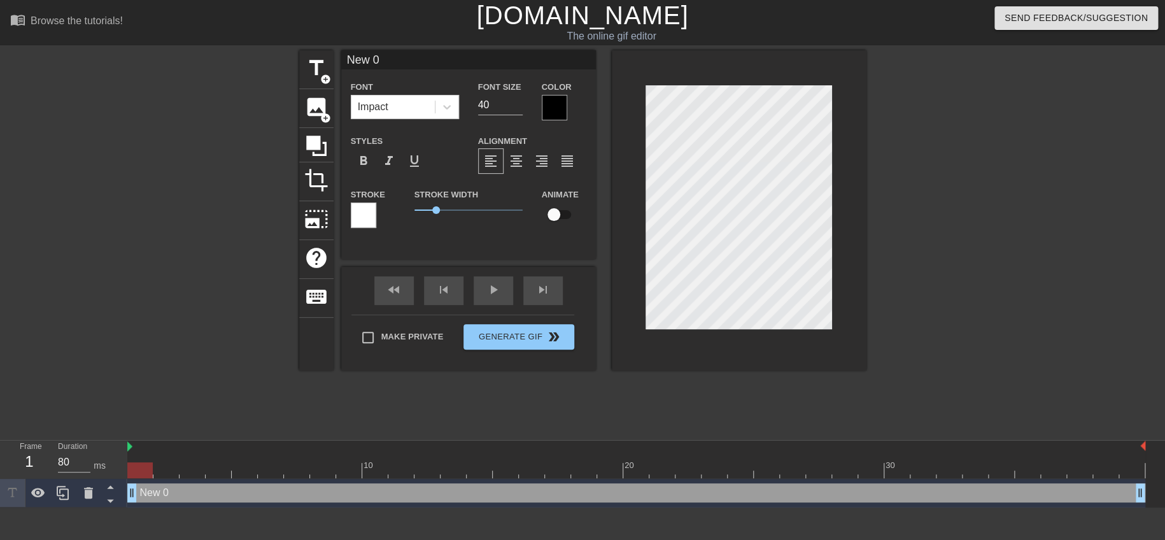
type input "New"
type textarea "New"
type input "New"
type textarea "New"
type input "Ne"
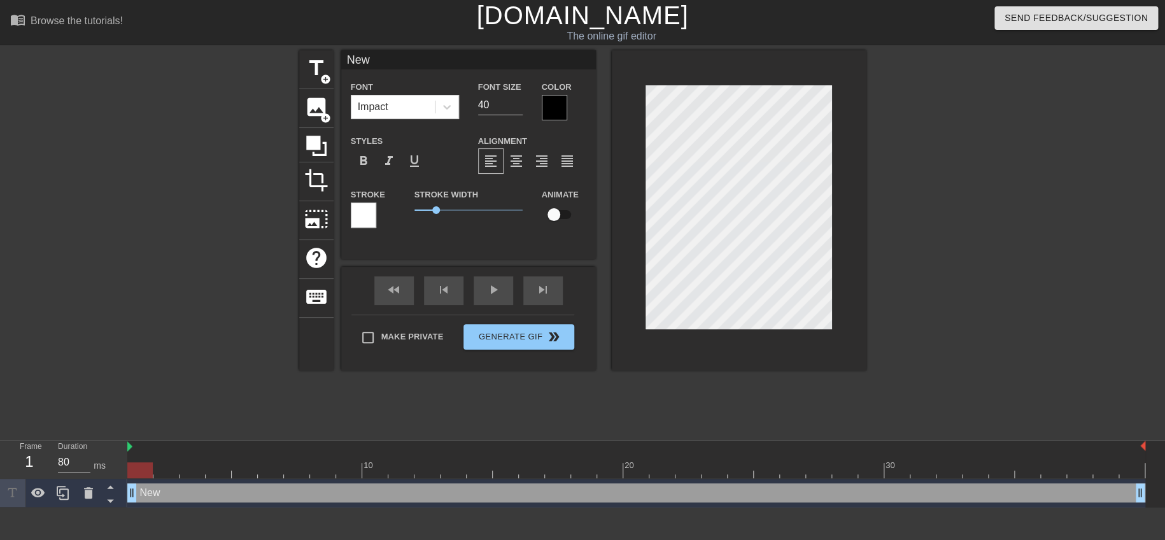
type textarea "Ne"
type input "N"
type textarea "N"
type input "C"
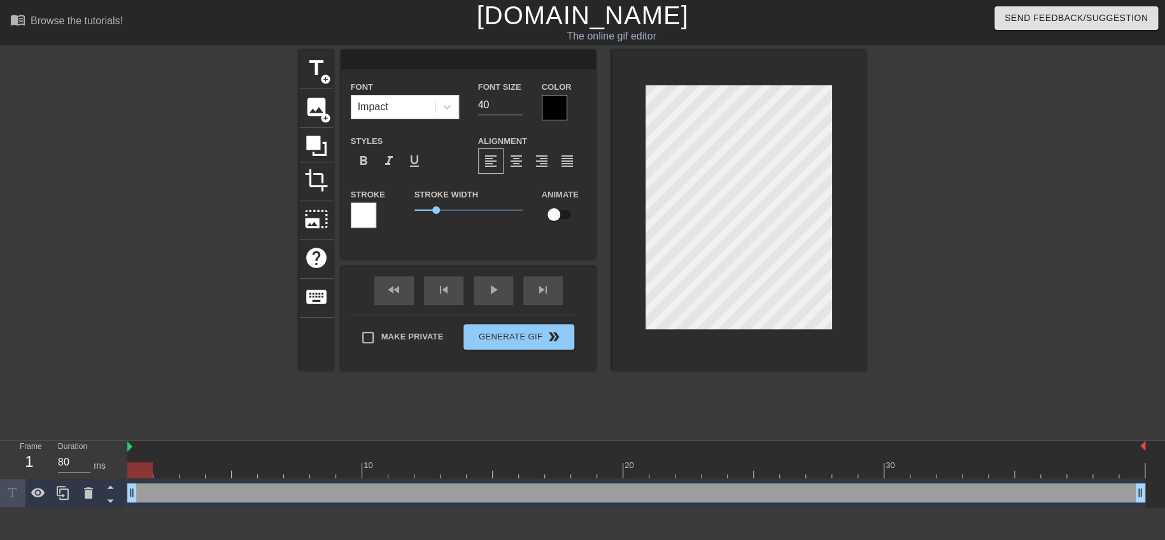
type textarea "C"
type input "Ca"
type textarea "Ca"
type input "Cal"
type textarea "Cal"
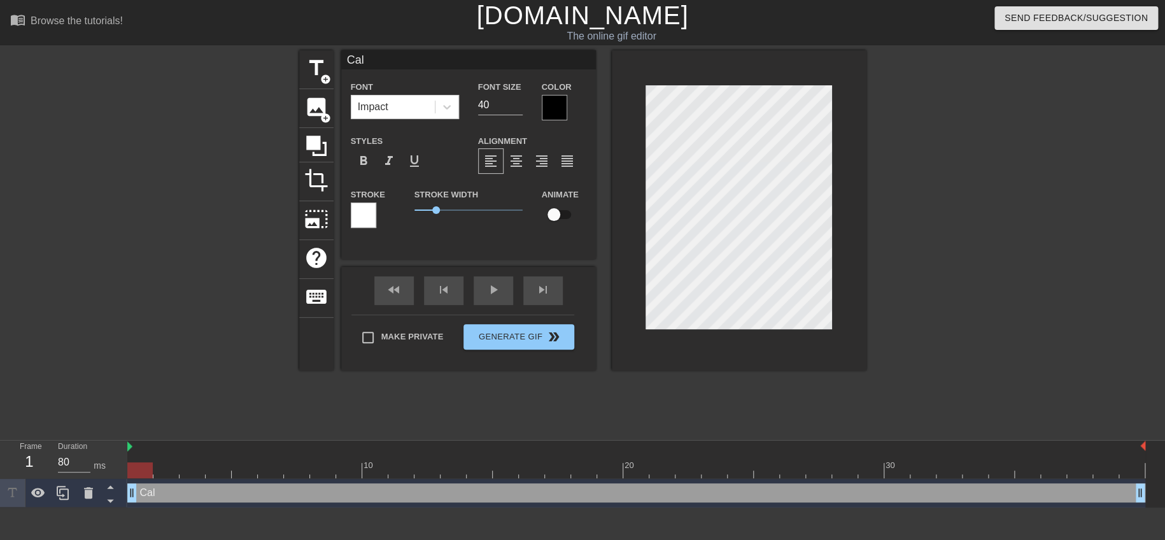
type input "Call"
type textarea "Call"
click at [561, 112] on div at bounding box center [554, 107] width 25 height 25
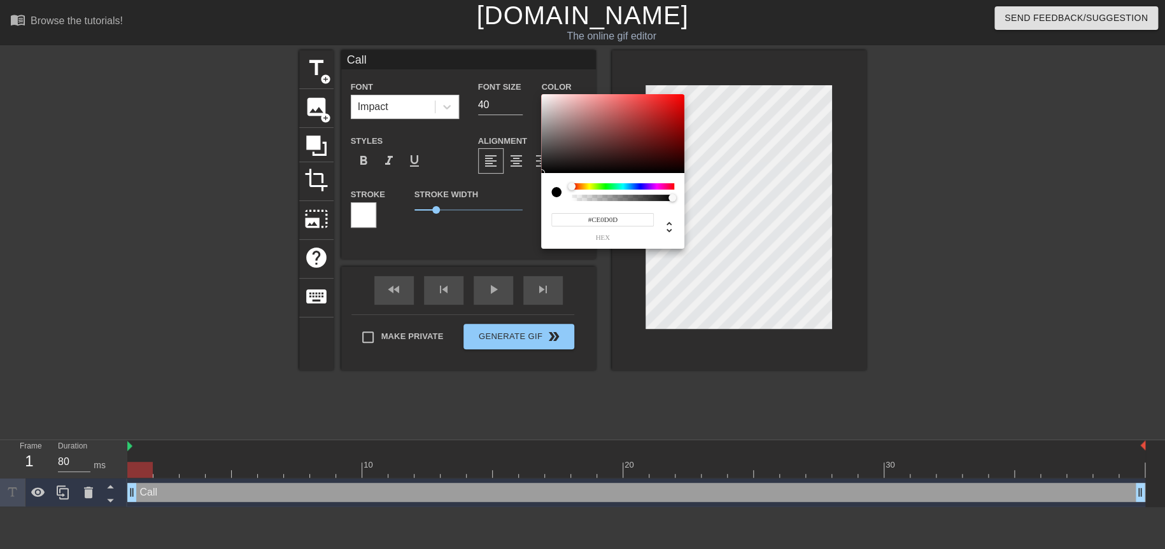
type input "#D00D0D"
click at [675, 109] on div at bounding box center [612, 133] width 143 height 79
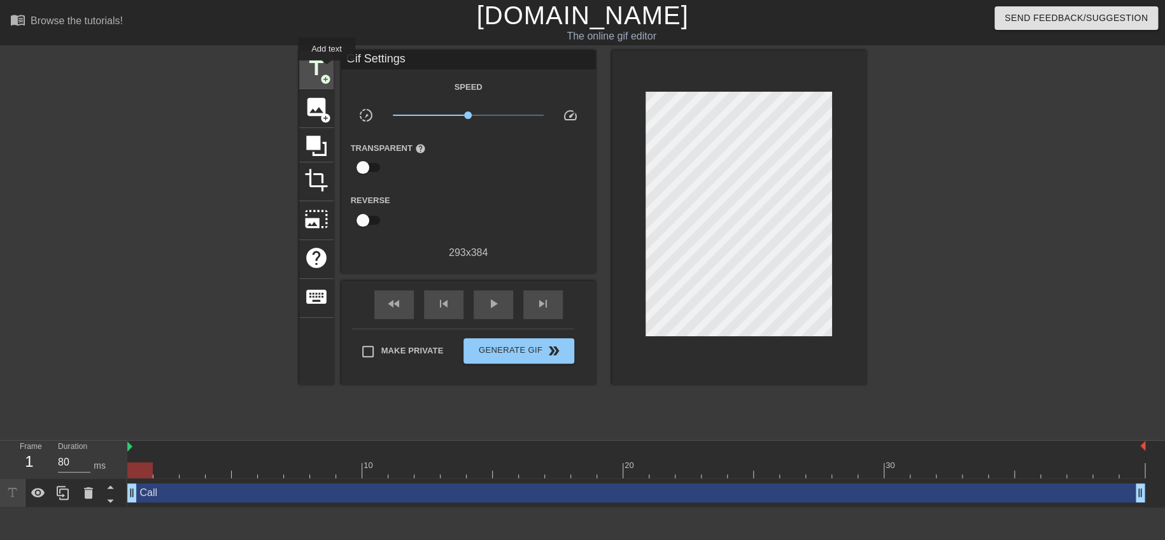
click at [327, 69] on span "title" at bounding box center [316, 68] width 24 height 24
click at [314, 65] on span "title" at bounding box center [316, 68] width 24 height 24
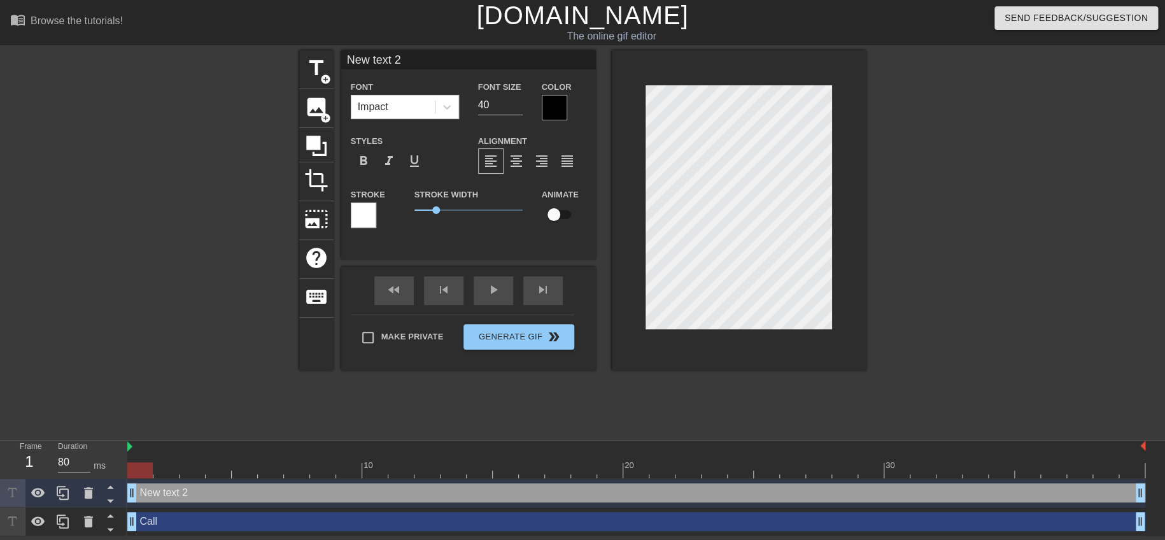
type input "New teCxt 2"
type textarea "New teCxt 2"
type input "New teCAxt 2"
type textarea "New teCAxt 2"
type input "New teCAlxt 2"
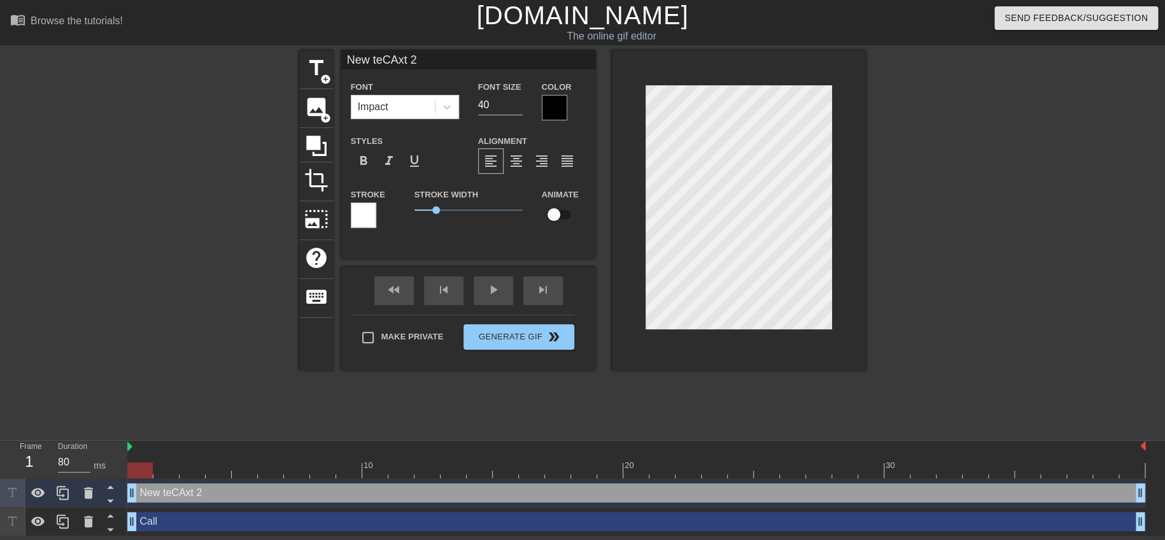
type textarea "New teCAlxt 2"
type input "New teCAl.xt 2"
type textarea "New teCAl.xt 2"
type input "New teCAlxt 2"
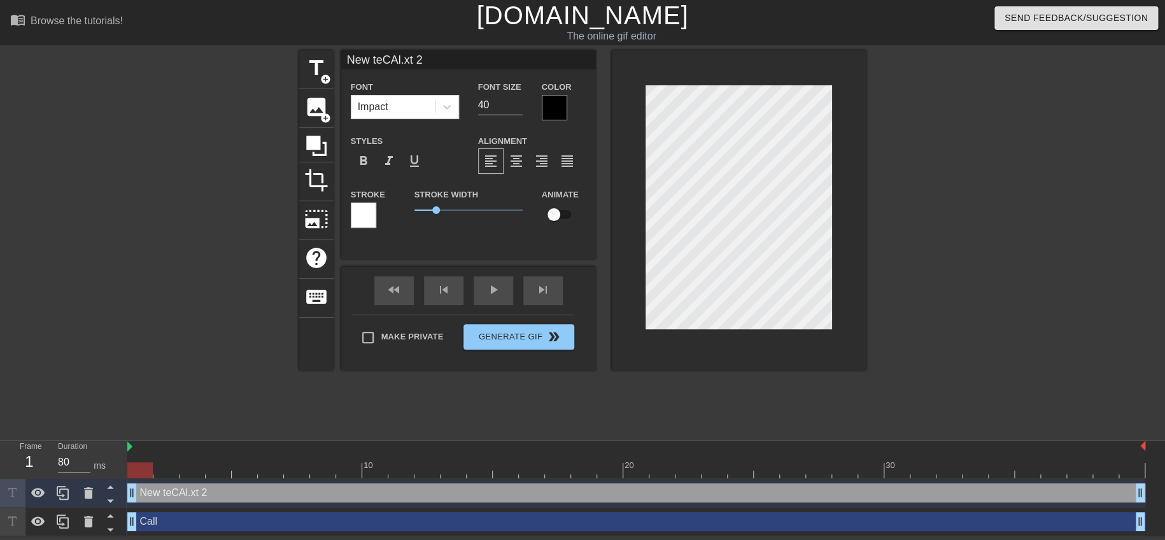
type textarea "New teCAlxt 2"
type input "New teCAxt 2"
type textarea "New teCAxt 2"
type input "New teCAt 2"
type textarea "New teCAt 2"
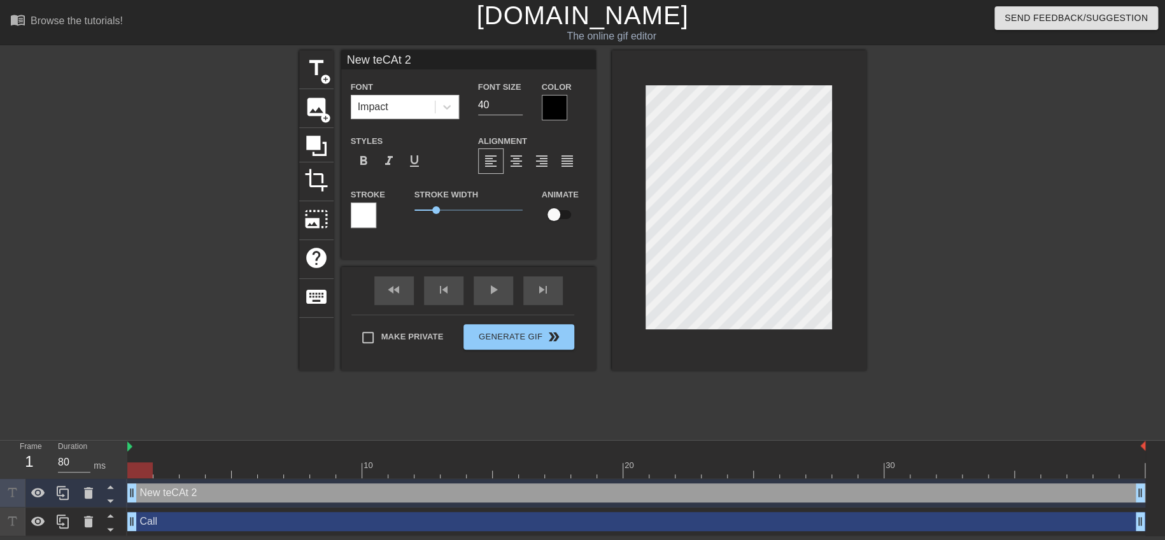
type input "New teCt 2"
type textarea "New teCt 2"
type input "New tet 2"
type textarea "New tet 2"
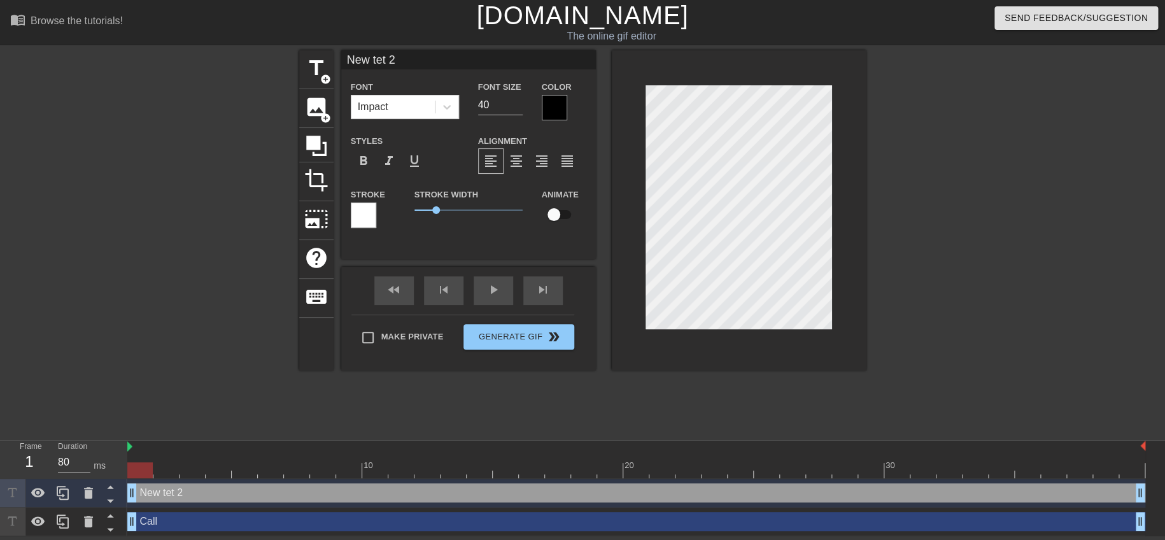
type input "New tt 2"
type textarea "New tt 2"
type input "New t 2"
type textarea "New t 2"
type input "Newt 2"
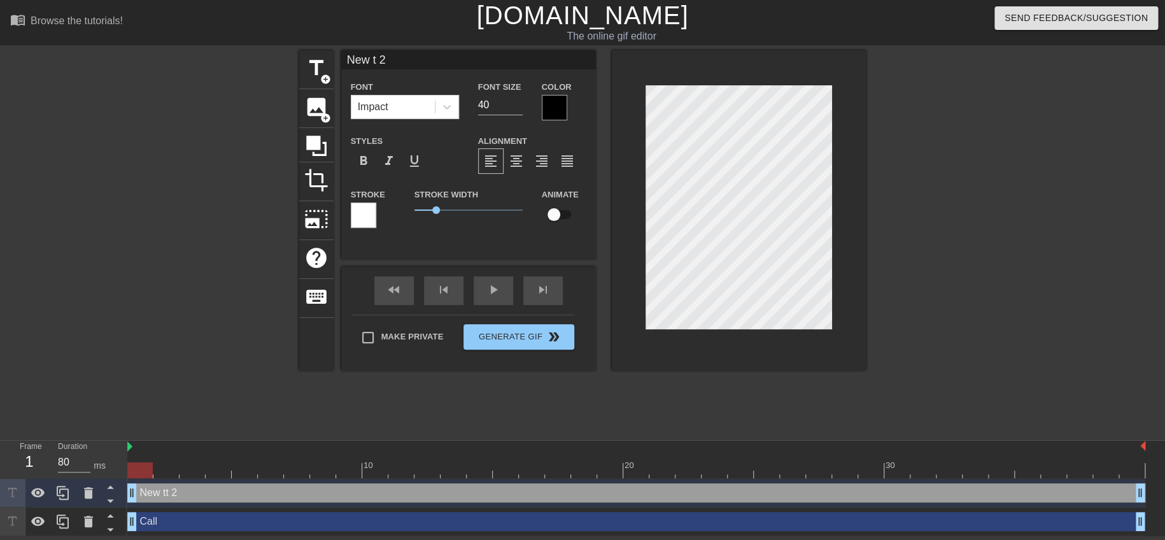
type textarea "Newt 2"
type input "Net 2"
type textarea "Net 2"
type input "Nt 2"
type textarea "t 2"
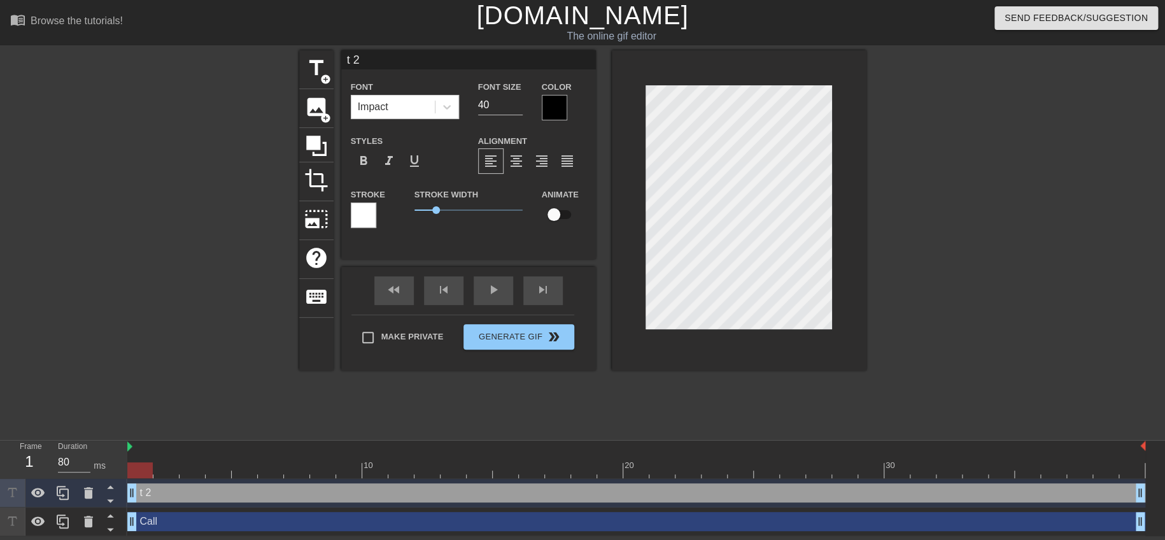
scroll to position [1, 1]
type input "2"
type textarea "2"
type input "2"
type textarea "2"
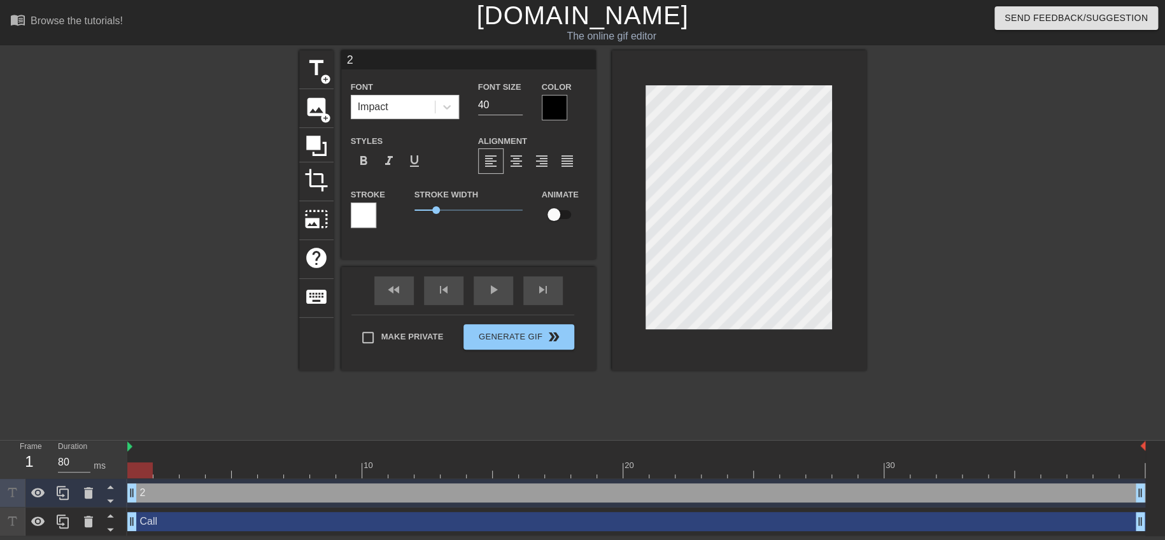
scroll to position [1, 1]
type input "C2"
type textarea "C2"
type input "Ca2"
type textarea "Ca2"
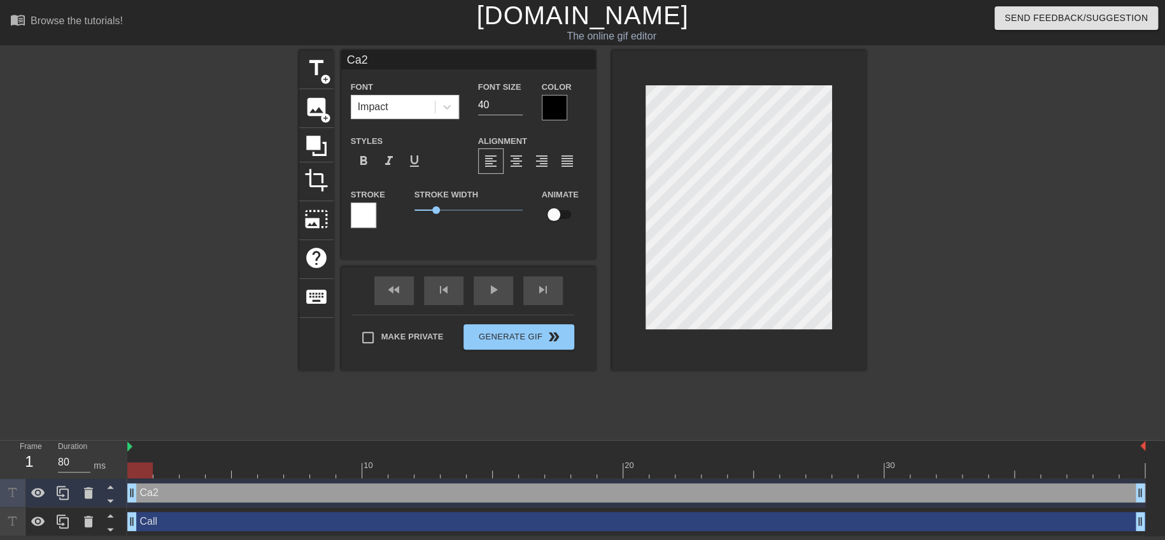
type input "Cal2"
type textarea "Cal2"
type input "Call2"
type textarea "Call2"
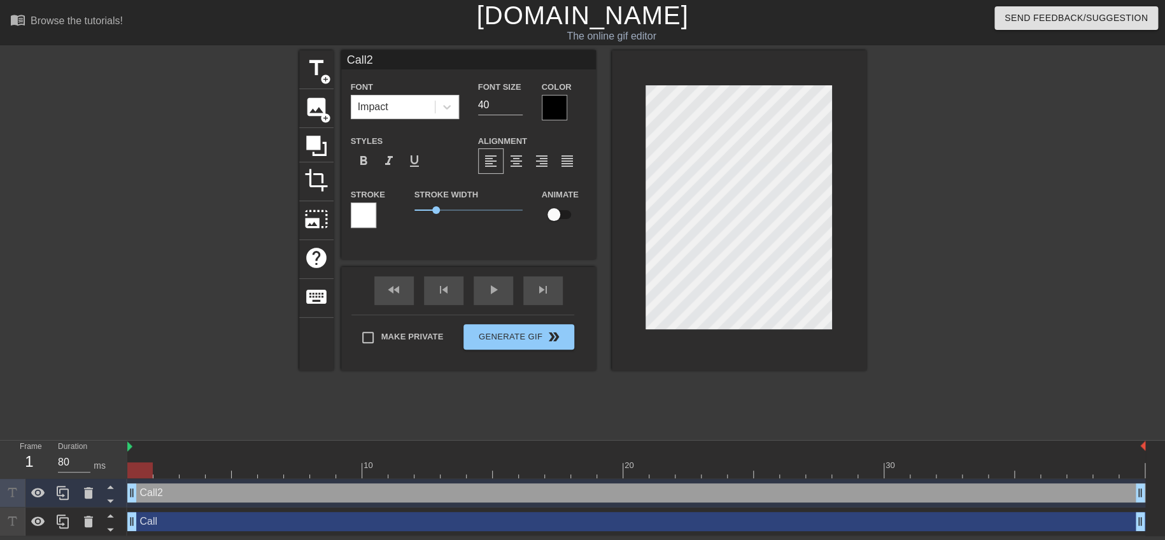
type input "Call"
type textarea "Call"
click at [565, 110] on div at bounding box center [554, 107] width 25 height 25
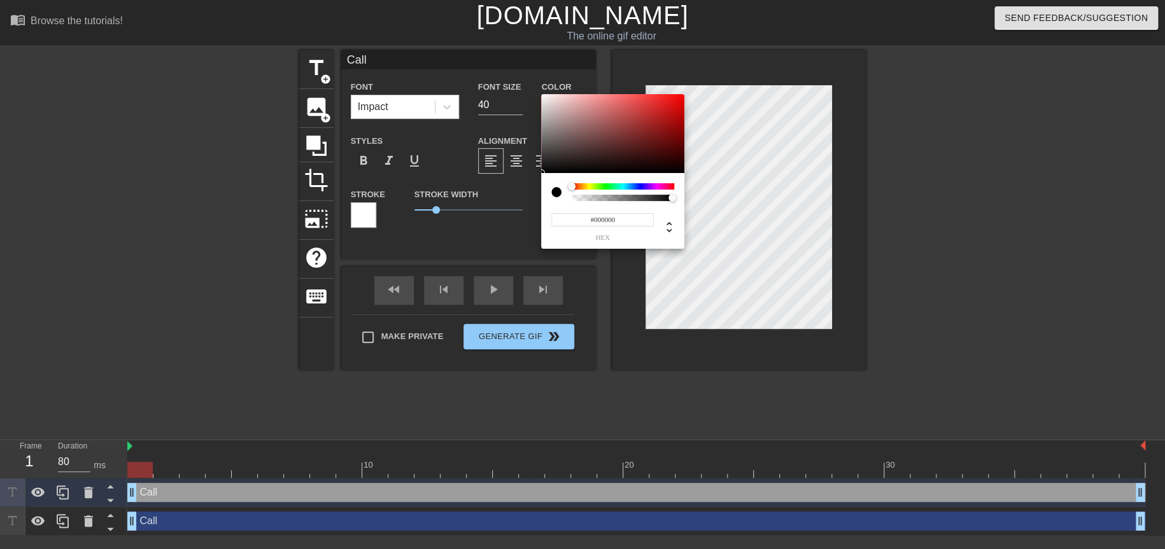
type input "#E90D0D"
click at [677, 101] on div at bounding box center [612, 133] width 143 height 79
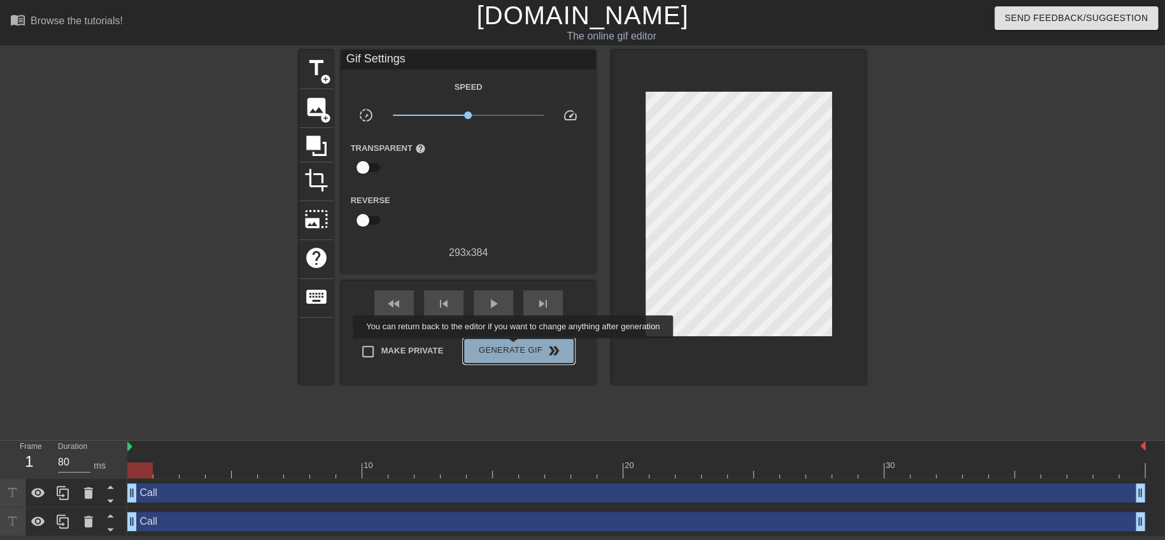
click at [514, 347] on button "Generate Gif double_arrow" at bounding box center [518, 350] width 110 height 25
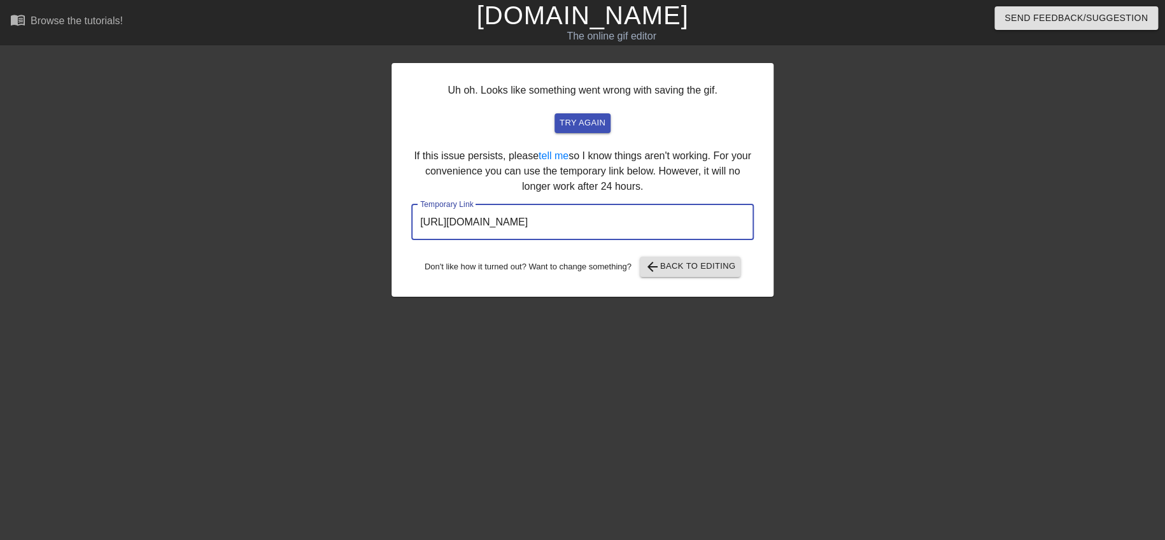
drag, startPoint x: 700, startPoint y: 228, endPoint x: 188, endPoint y: 204, distance: 512.3
click at [188, 204] on div "Uh oh. Looks like something went wrong with saving the gif. try again If this i…" at bounding box center [582, 241] width 1165 height 382
